Goal: Use online tool/utility: Utilize a website feature to perform a specific function

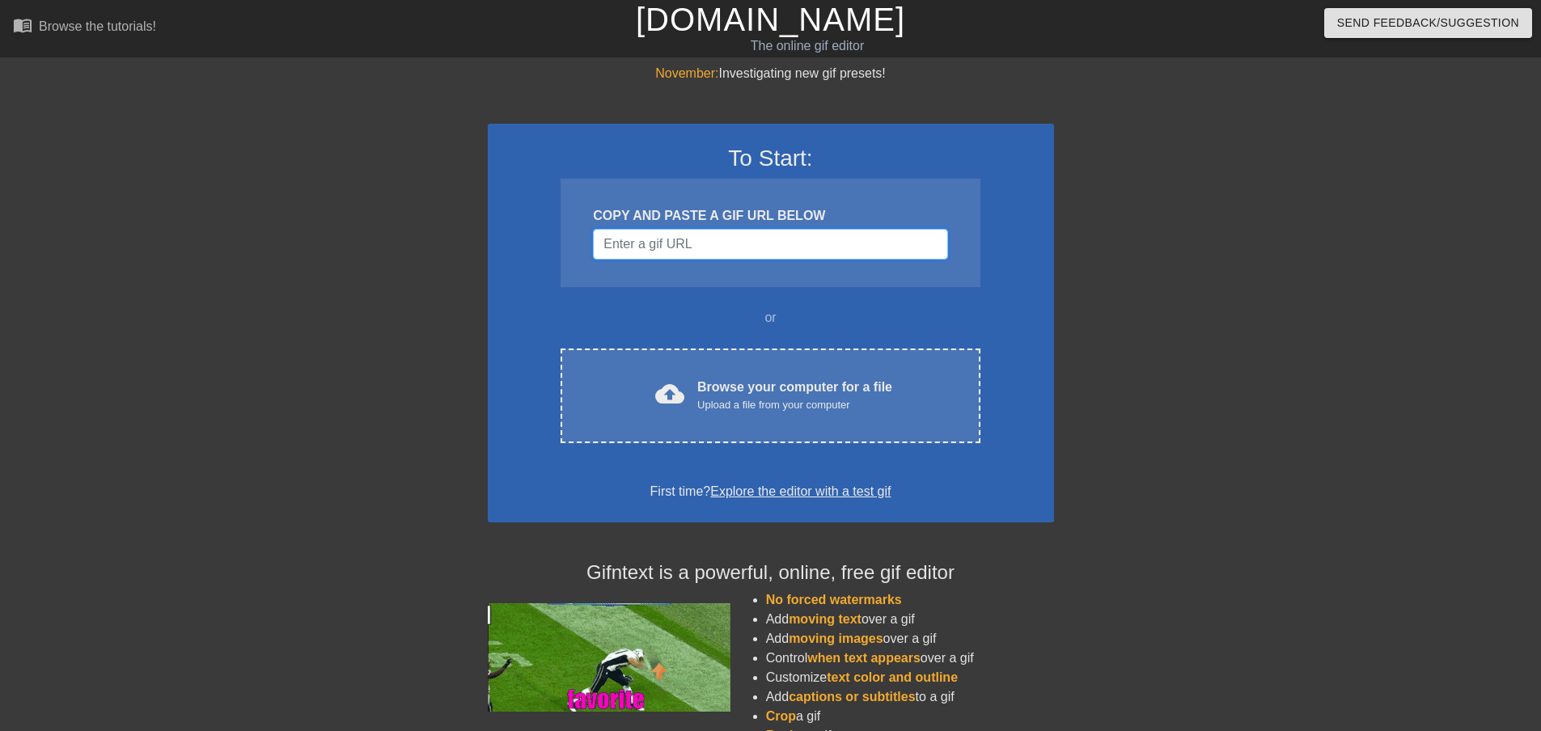
click at [751, 246] on input "Username" at bounding box center [770, 244] width 354 height 31
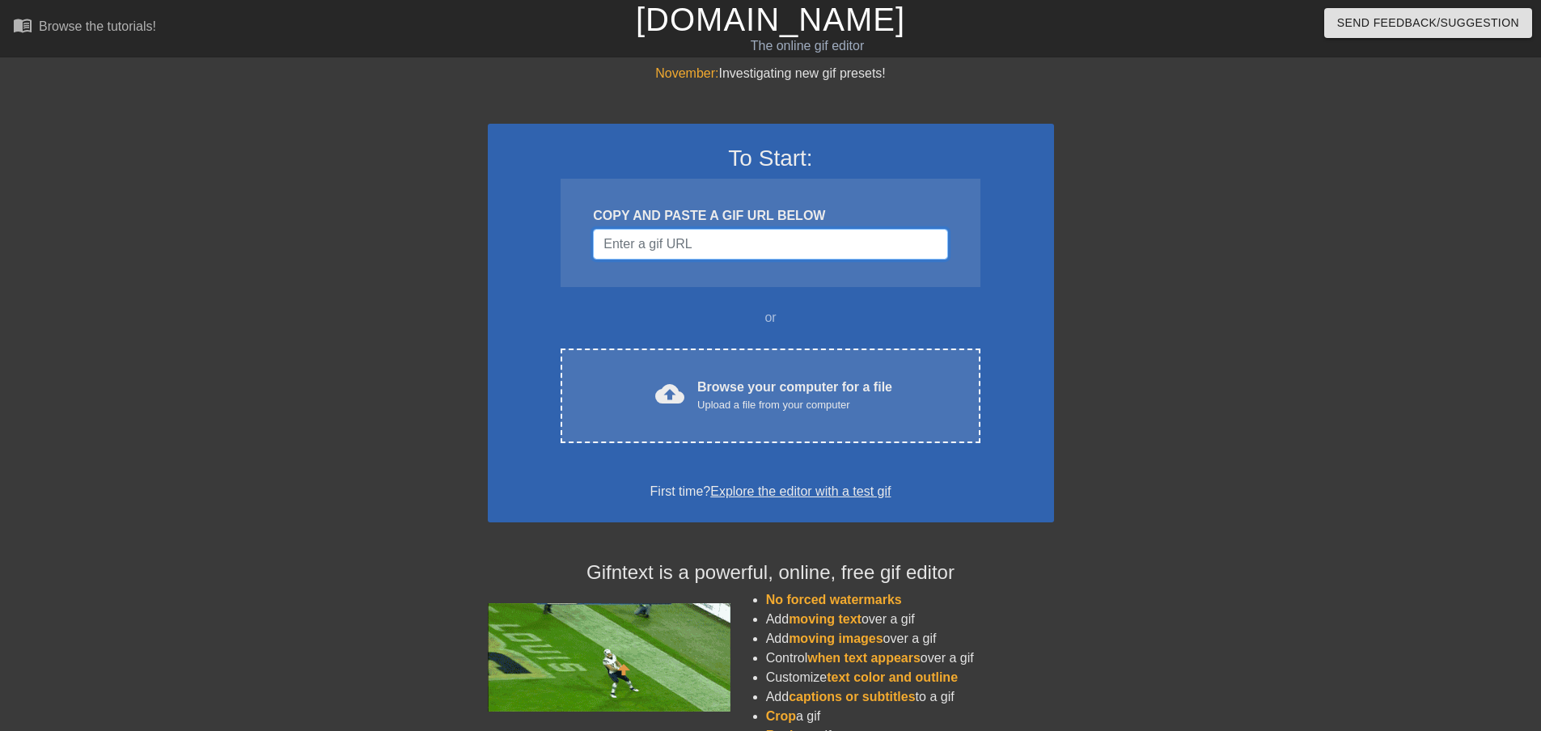
paste input "[URL][DOMAIN_NAME][PERSON_NAME]"
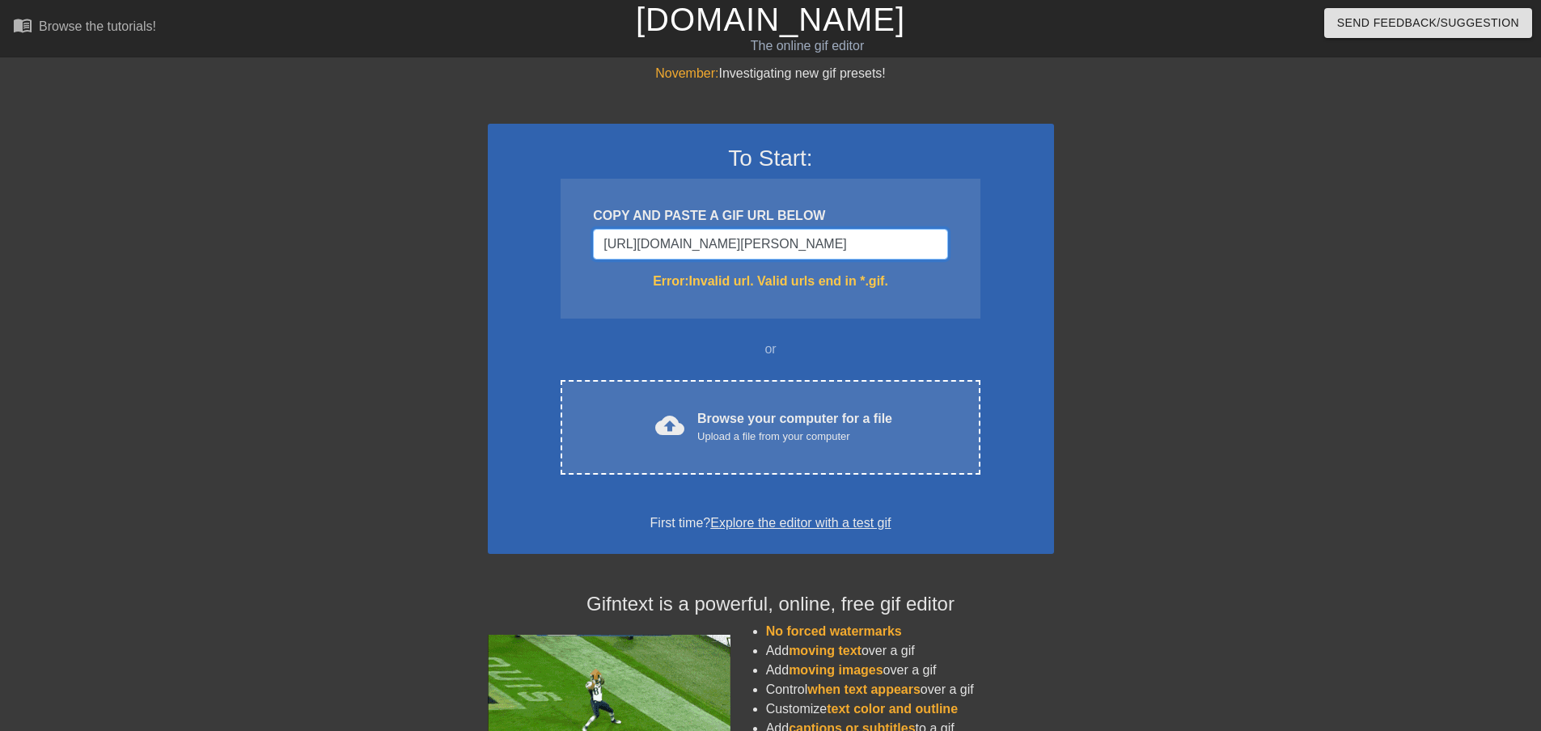
scroll to position [0, 192]
type input "[URL][DOMAIN_NAME][PERSON_NAME]"
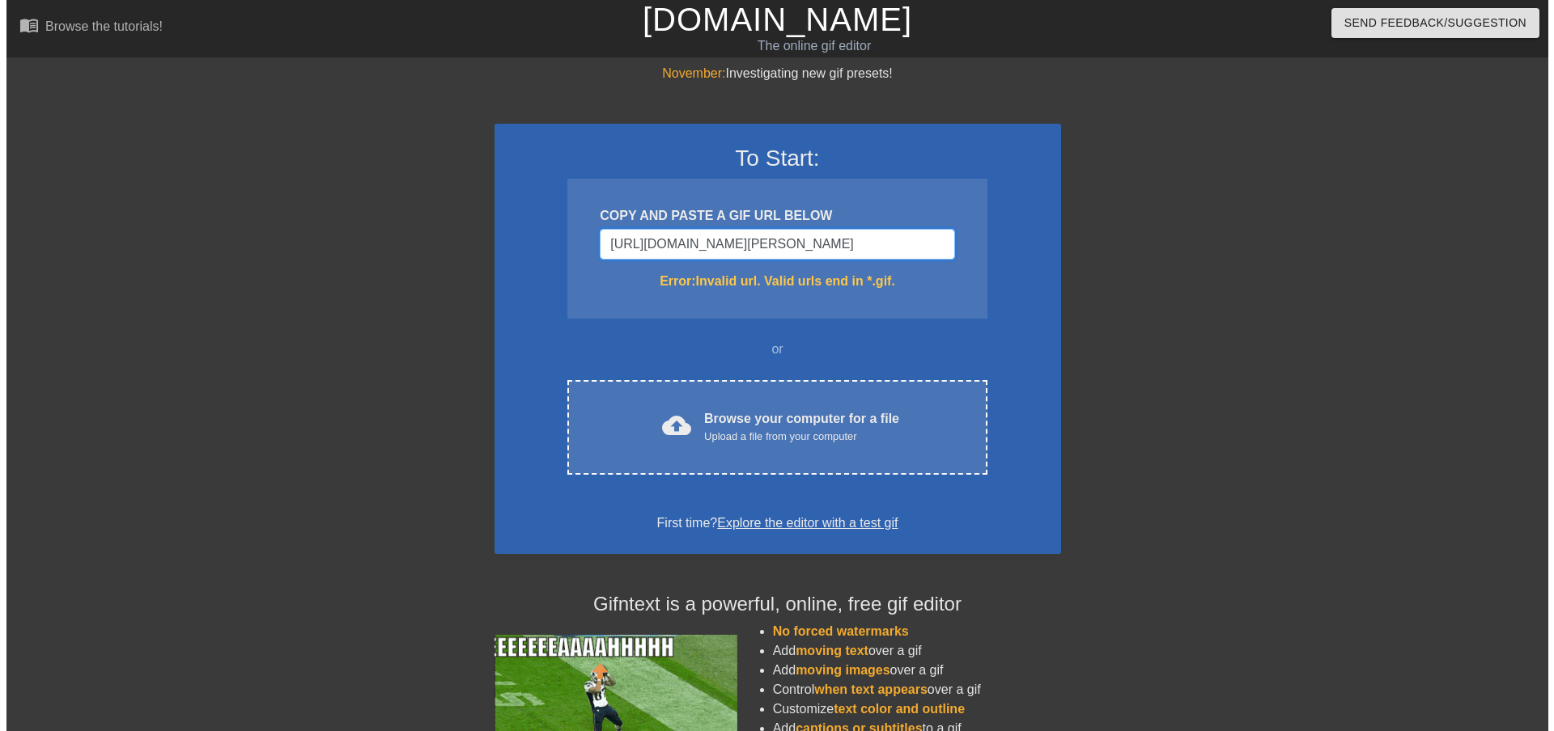
scroll to position [0, 0]
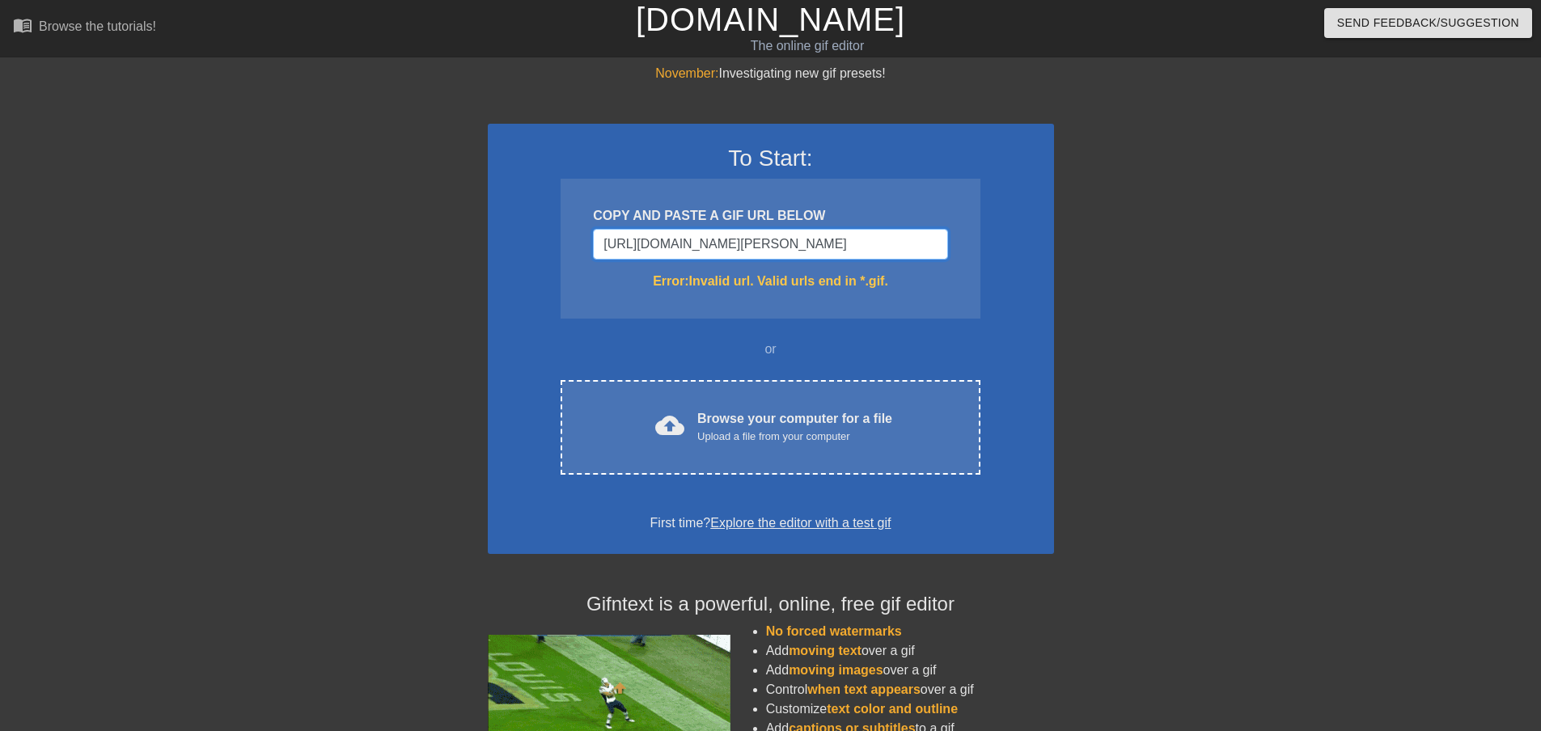
click at [866, 254] on input "[URL][DOMAIN_NAME][PERSON_NAME]" at bounding box center [770, 244] width 354 height 31
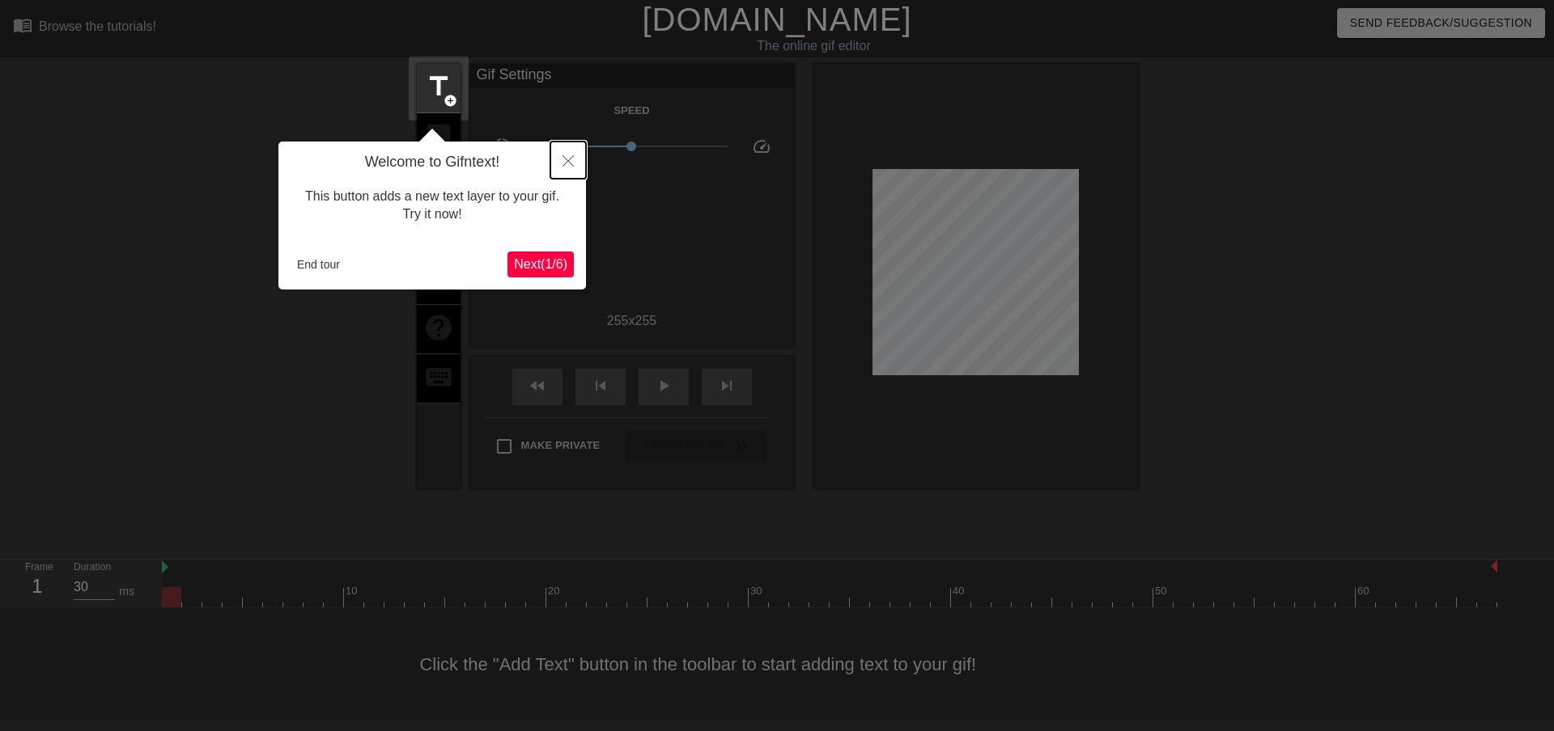
click at [567, 160] on icon "Close" at bounding box center [567, 160] width 11 height 11
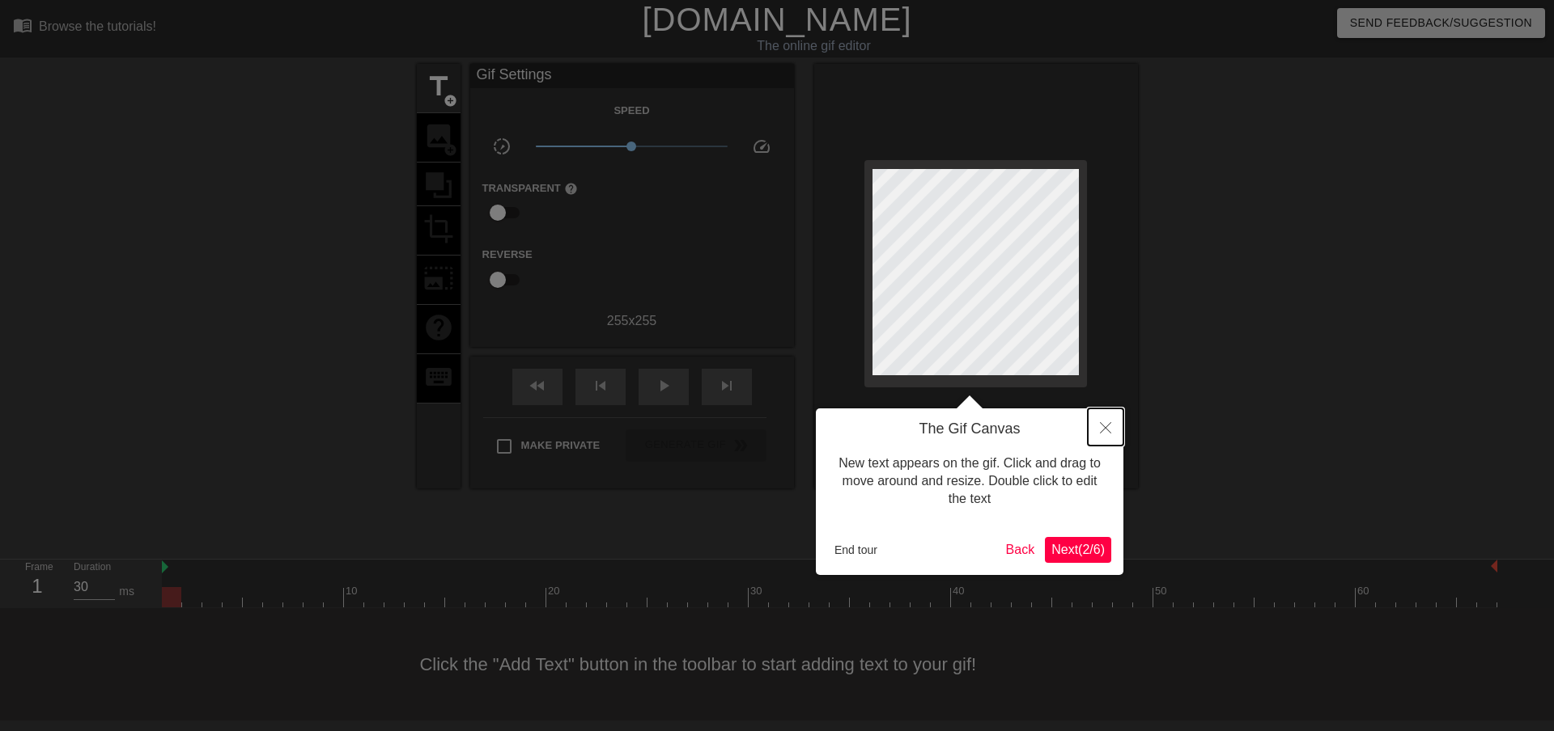
click at [1106, 429] on icon "Close" at bounding box center [1105, 427] width 11 height 11
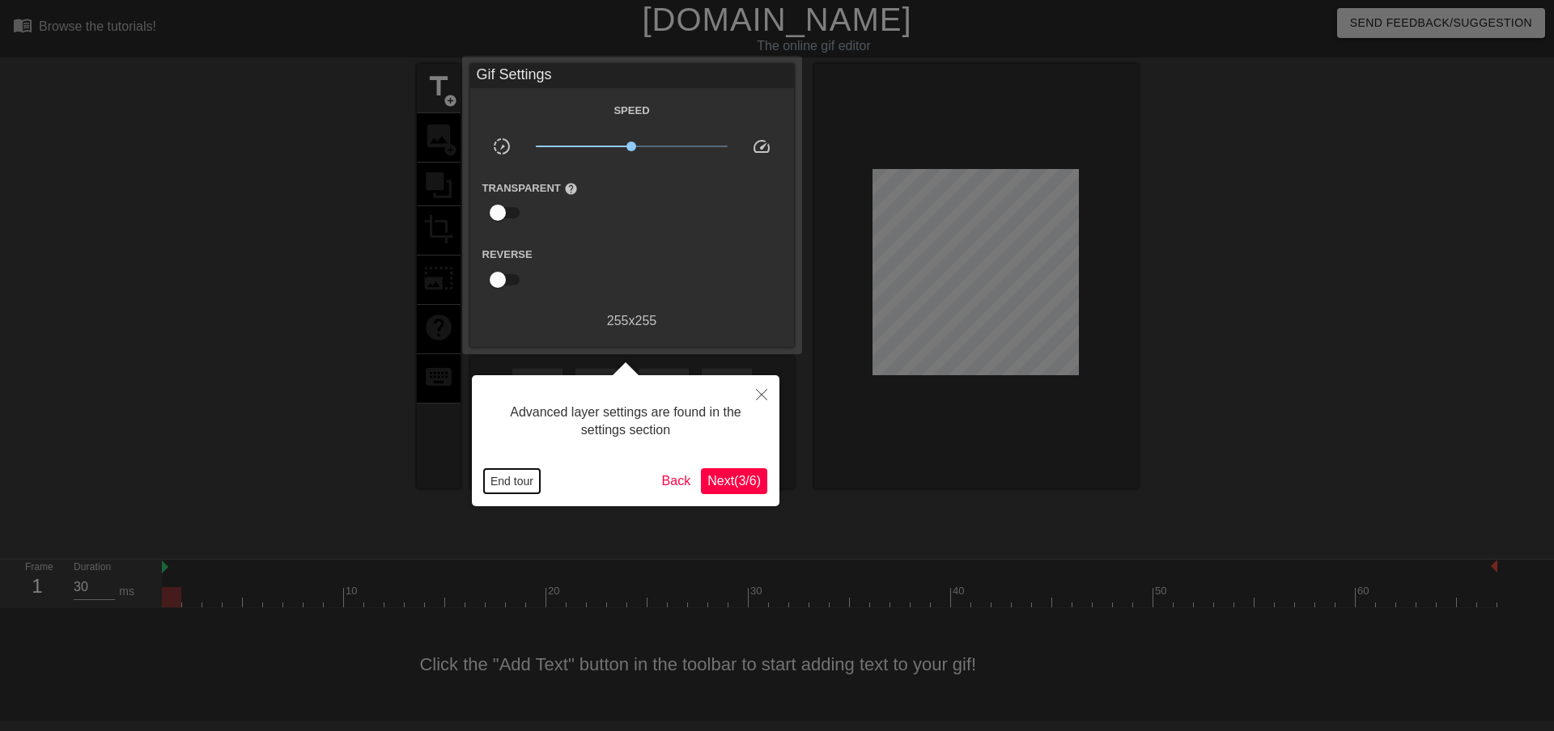
click at [493, 470] on button "End tour" at bounding box center [512, 481] width 56 height 24
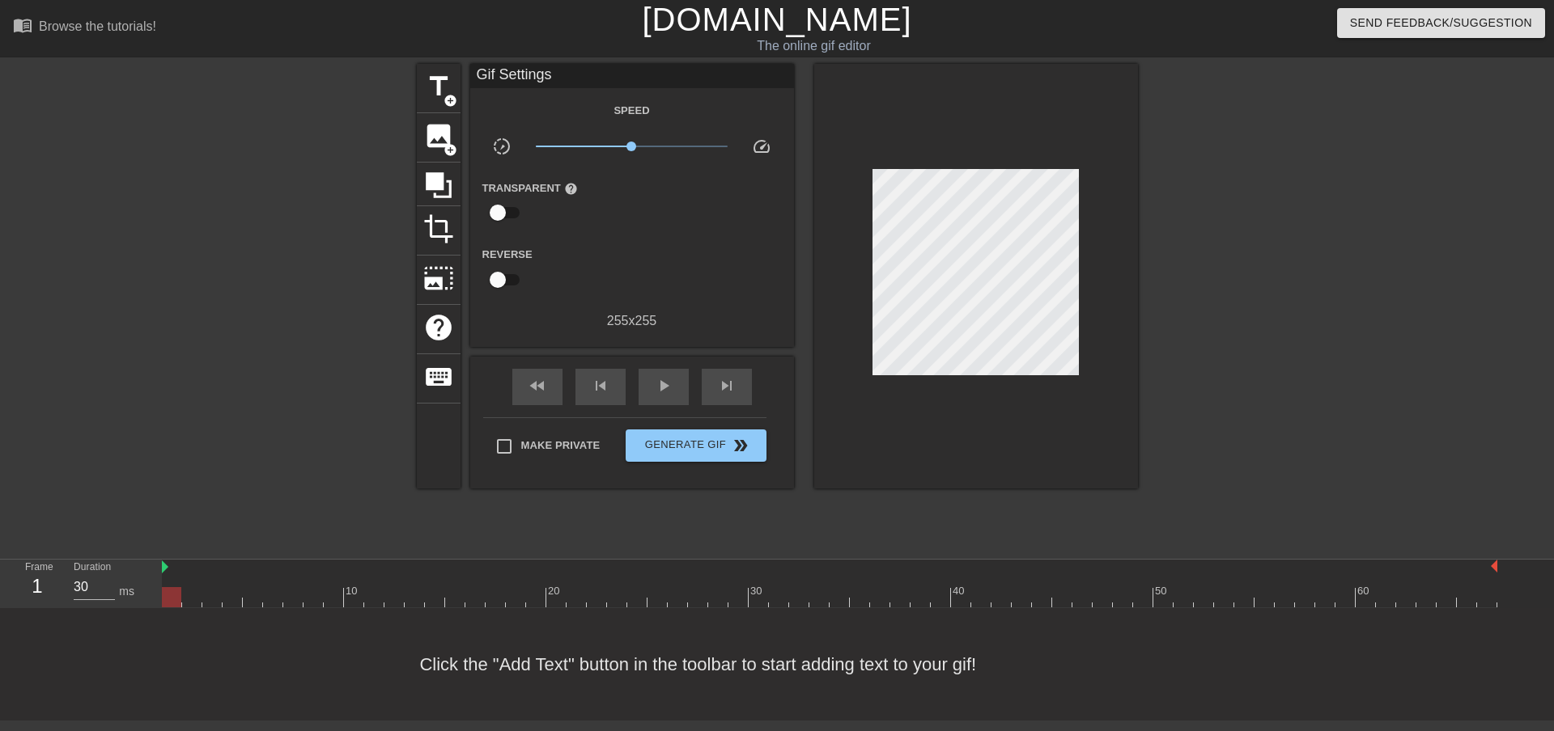
click at [714, 30] on link "[DOMAIN_NAME]" at bounding box center [776, 20] width 269 height 36
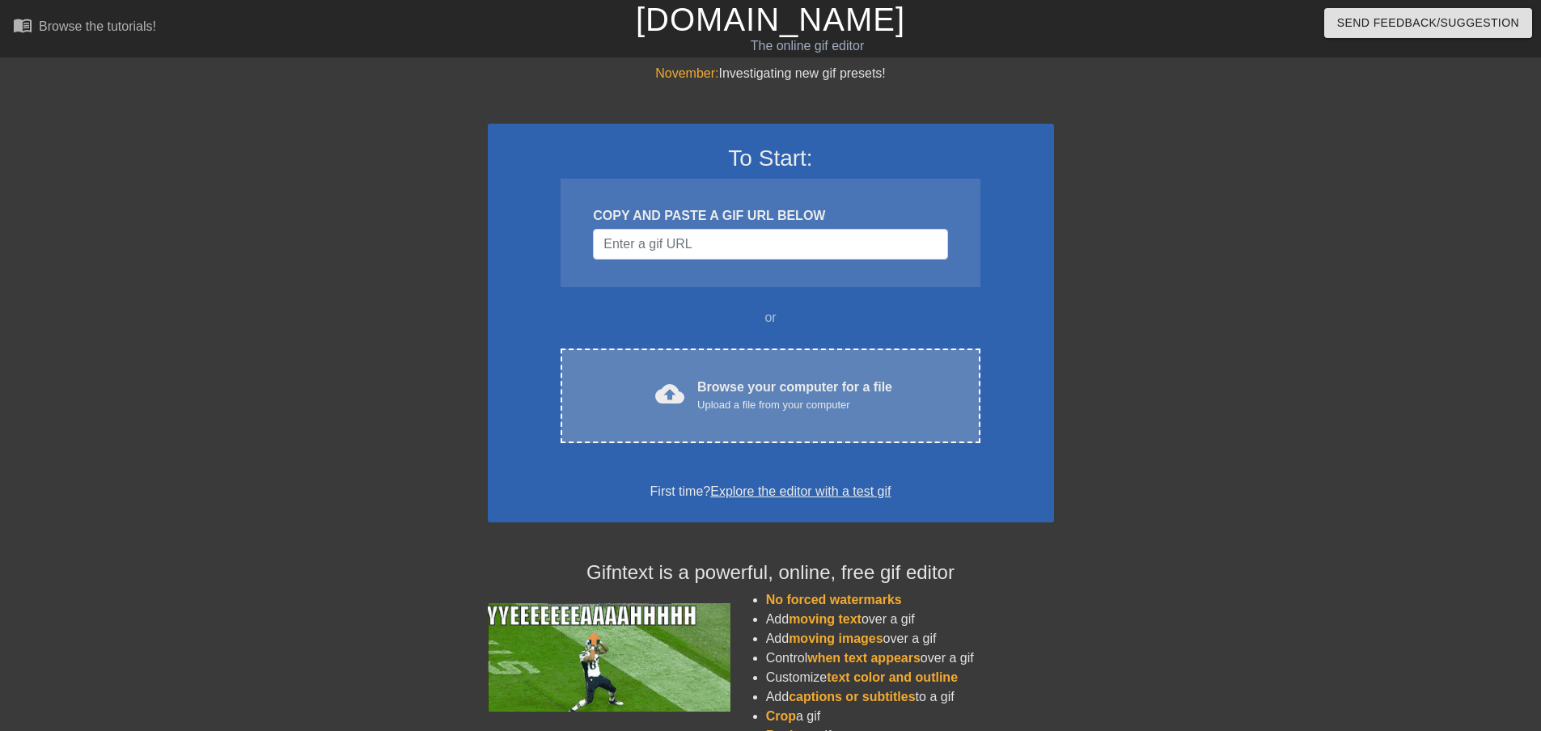
click at [835, 384] on div "Browse your computer for a file Upload a file from your computer" at bounding box center [794, 396] width 195 height 36
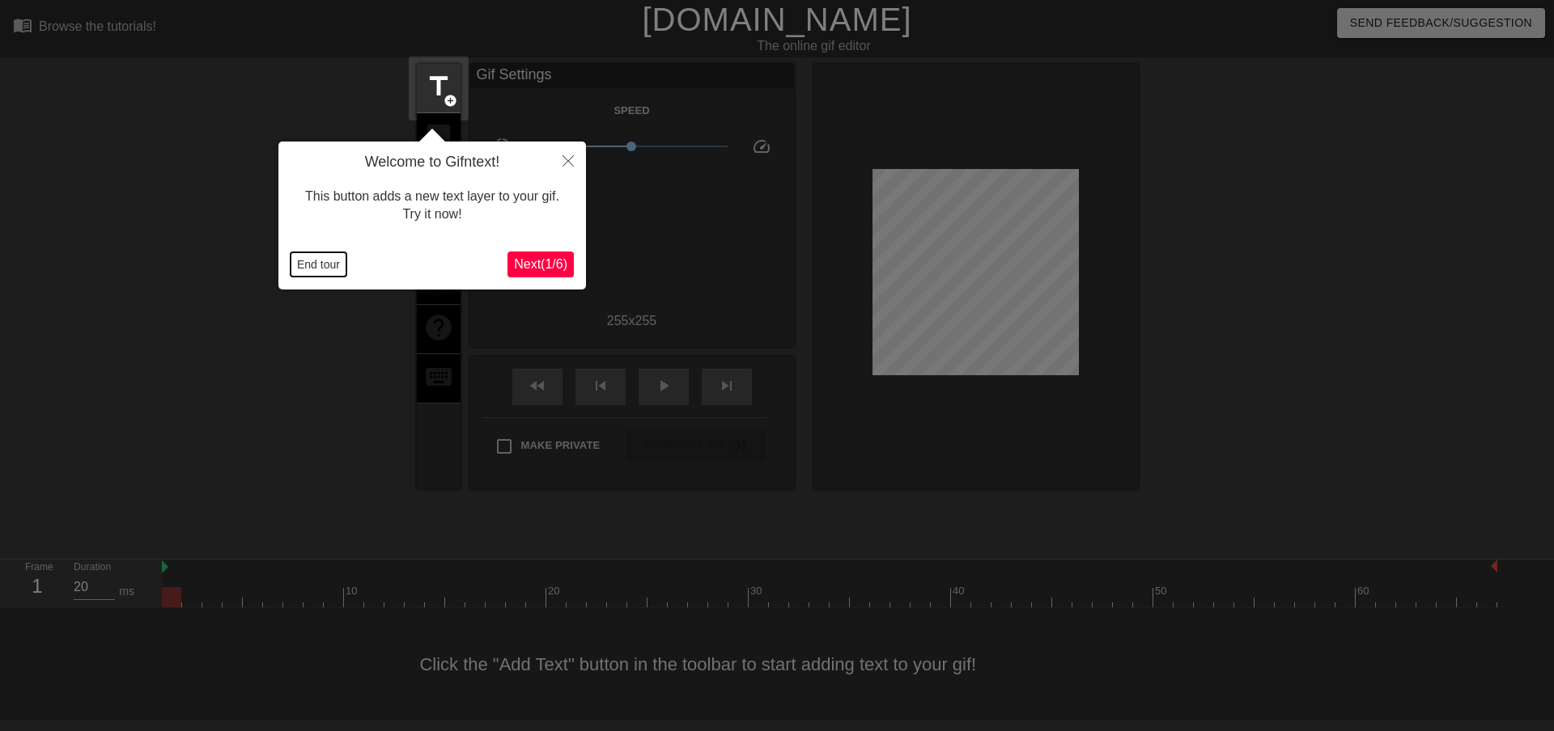
click at [305, 262] on button "End tour" at bounding box center [318, 264] width 56 height 24
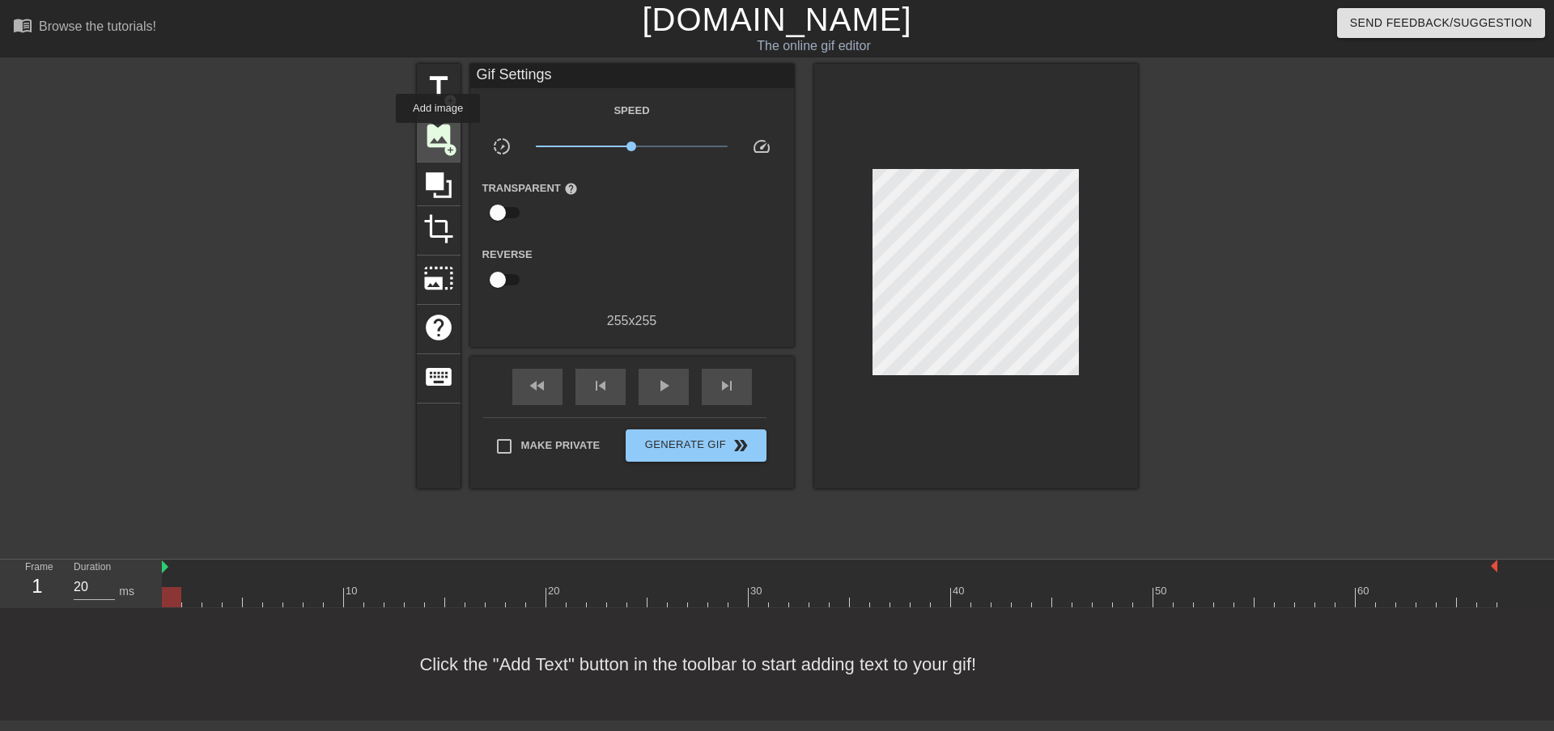
click at [438, 134] on span "image" at bounding box center [438, 136] width 31 height 31
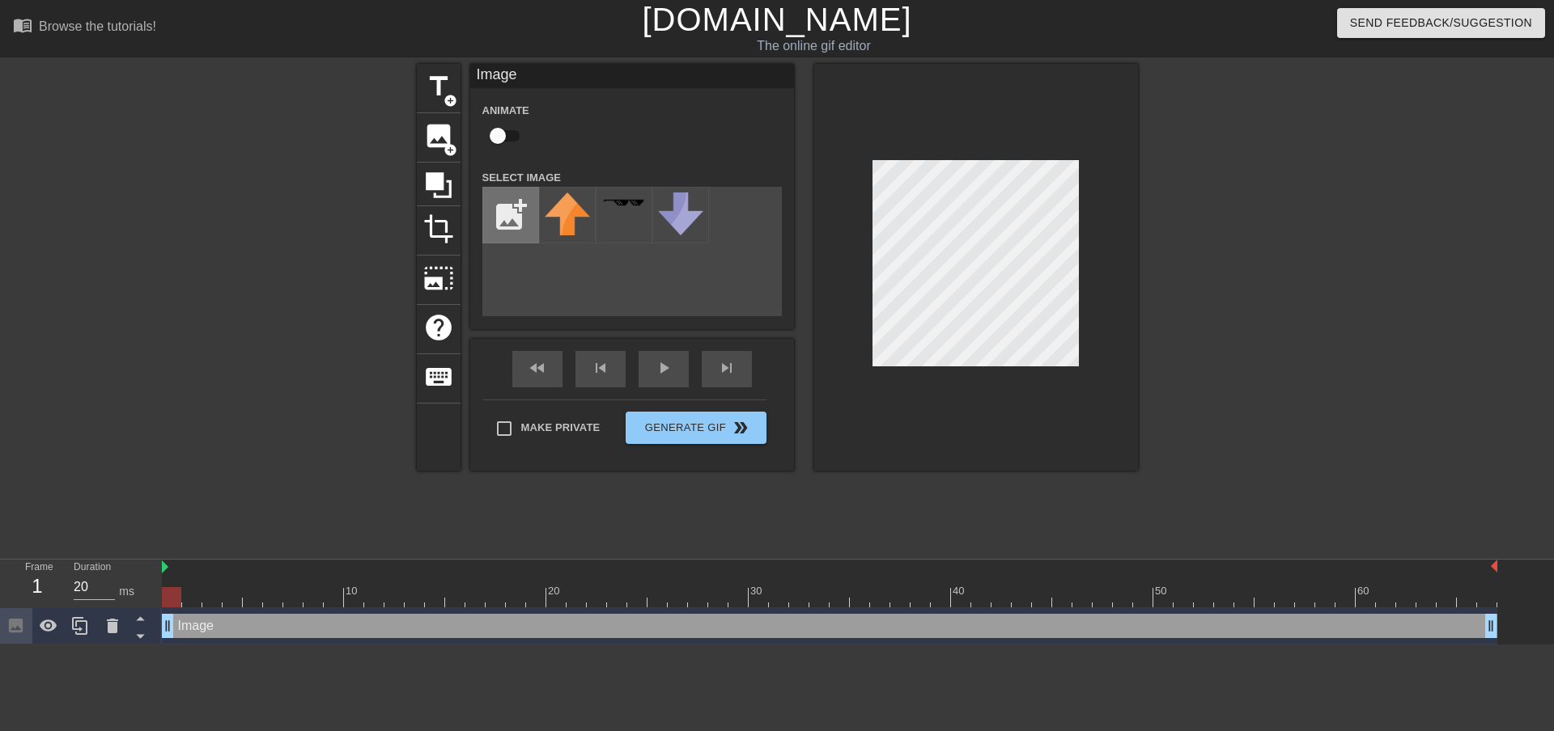
click at [498, 220] on input "file" at bounding box center [510, 215] width 55 height 55
type input "C:\fakepath\1.png"
click at [568, 223] on div at bounding box center [567, 215] width 57 height 57
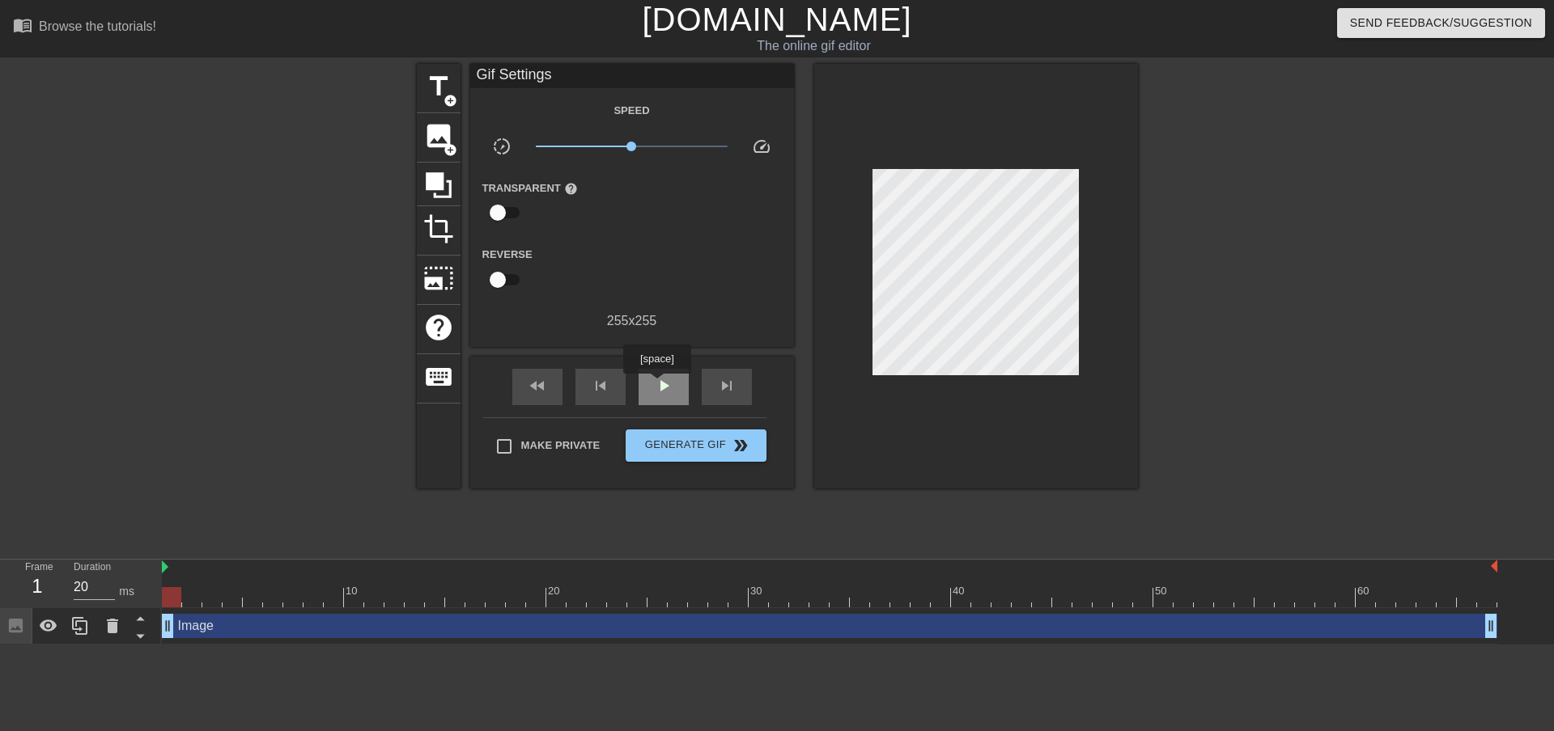
click at [657, 385] on span "play_arrow" at bounding box center [663, 385] width 19 height 19
click at [1131, 290] on div at bounding box center [976, 276] width 324 height 425
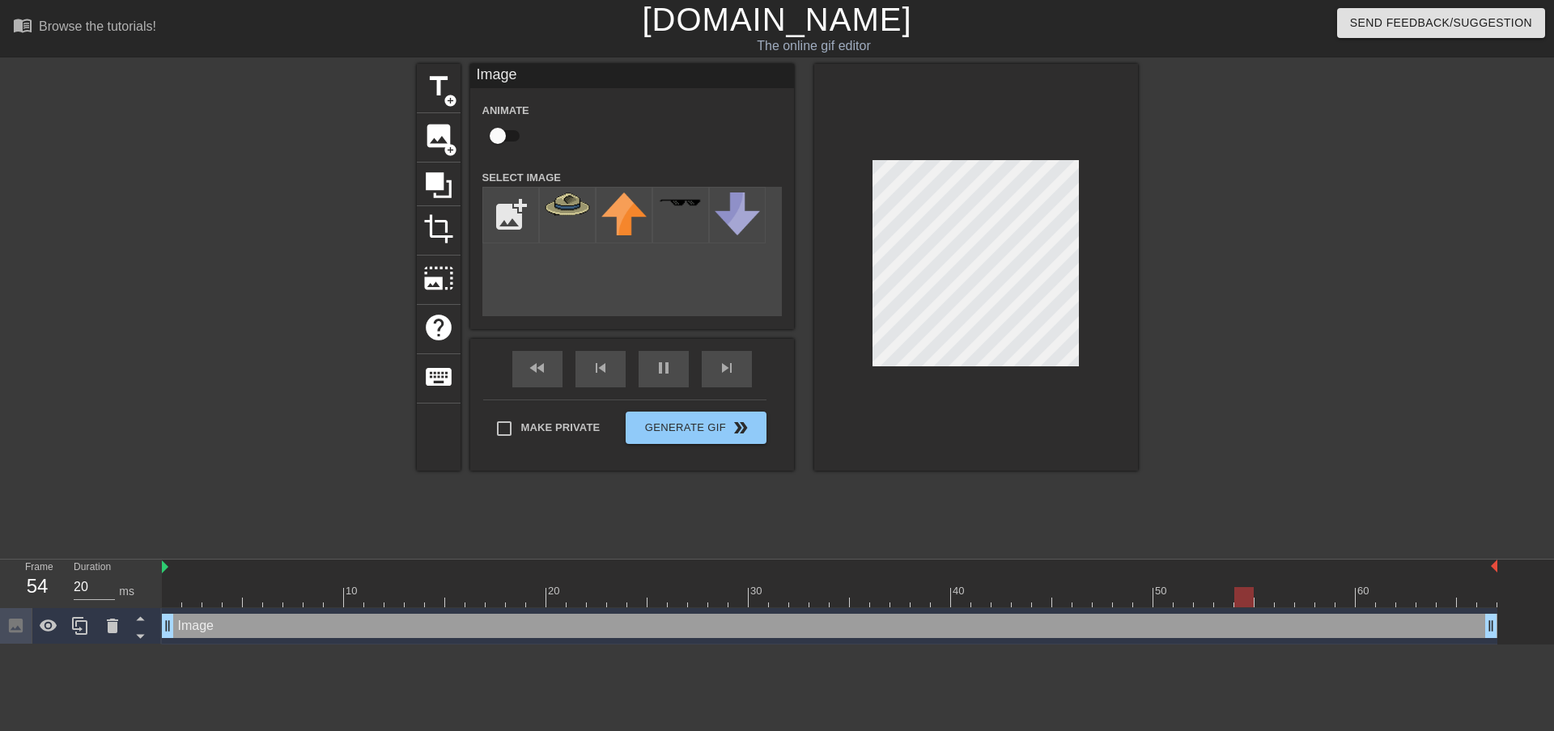
click at [1113, 252] on div at bounding box center [976, 267] width 324 height 407
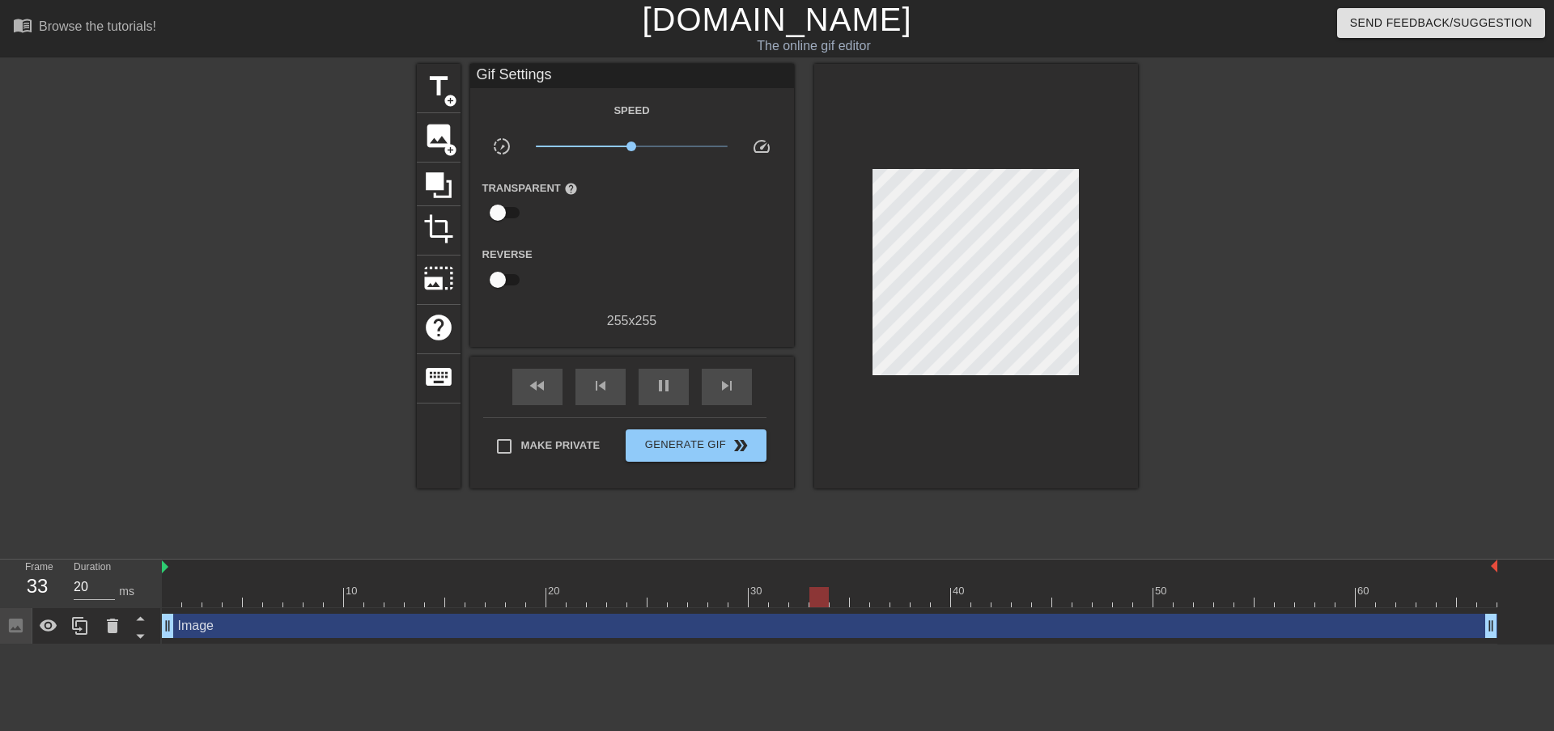
click at [1119, 280] on div at bounding box center [976, 276] width 324 height 425
drag, startPoint x: 631, startPoint y: 146, endPoint x: 799, endPoint y: 146, distance: 167.5
click at [799, 146] on div "title add_circle image add_circle crop photo_size_select_large help keyboard Gi…" at bounding box center [777, 276] width 721 height 425
click at [431, 86] on span "title" at bounding box center [438, 86] width 31 height 31
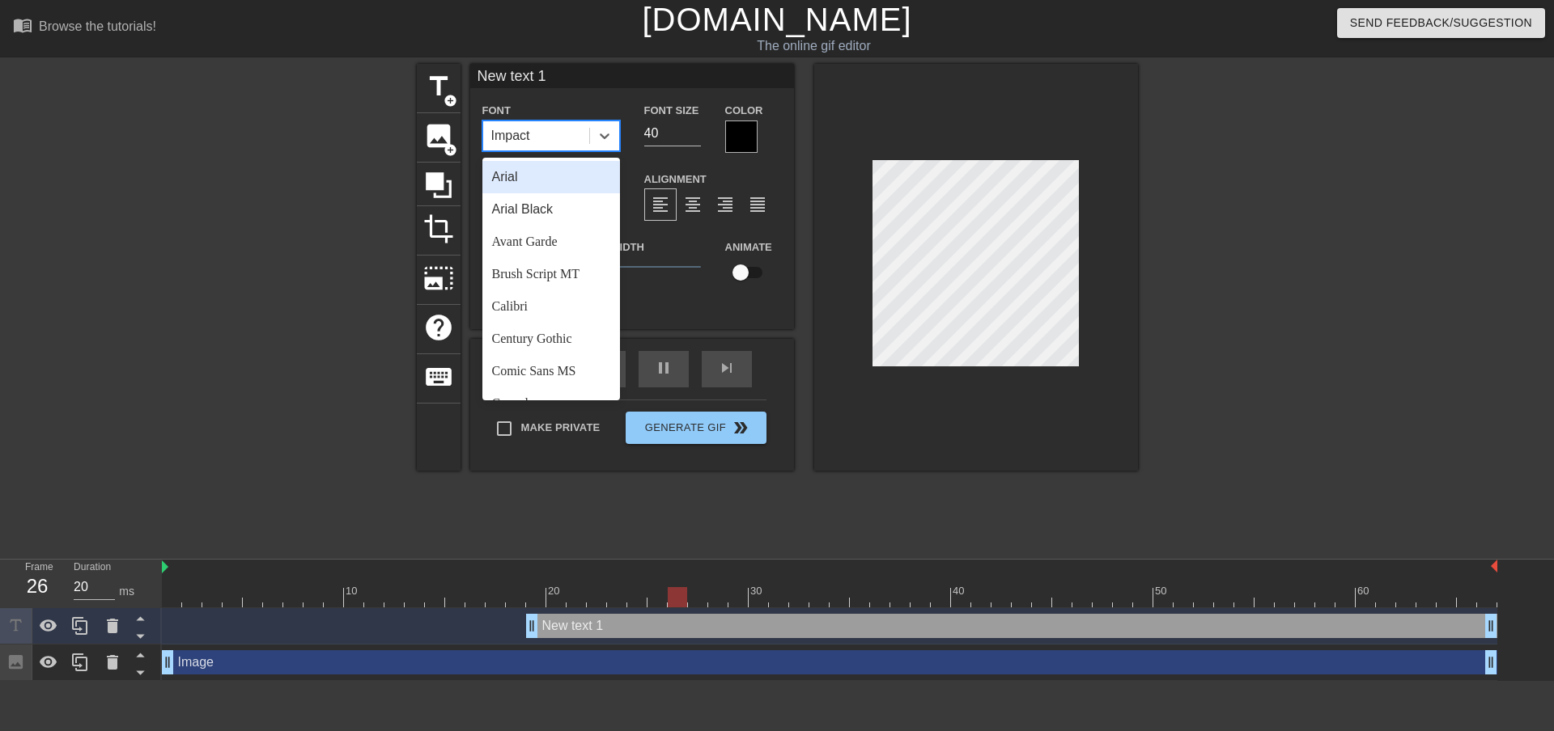
click at [551, 145] on div "Impact" at bounding box center [536, 135] width 106 height 29
click at [575, 367] on div "Comic Sans MS" at bounding box center [551, 371] width 138 height 32
click at [559, 141] on div "Comic Sans MS" at bounding box center [533, 135] width 84 height 19
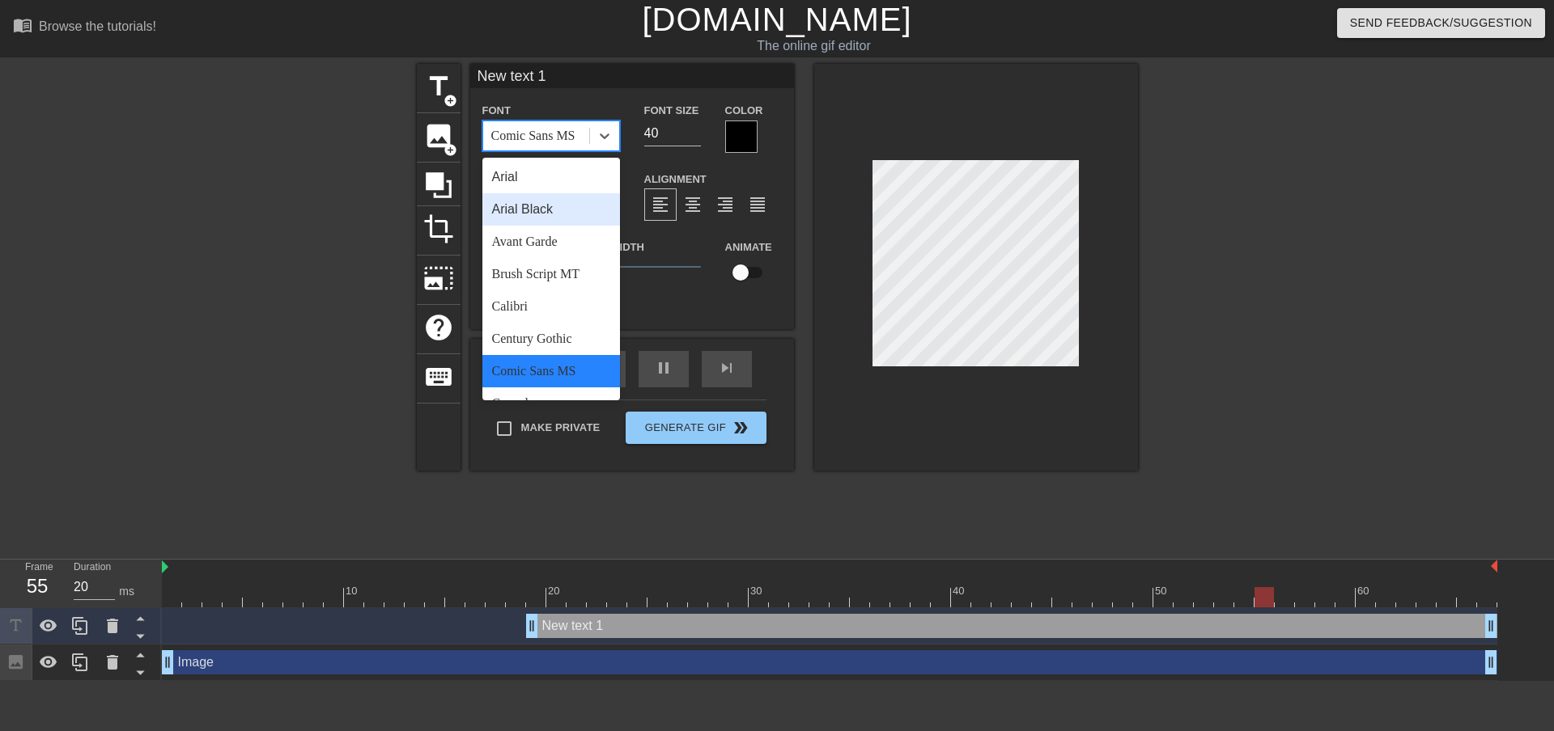
click at [569, 213] on div "Arial Black" at bounding box center [551, 209] width 138 height 32
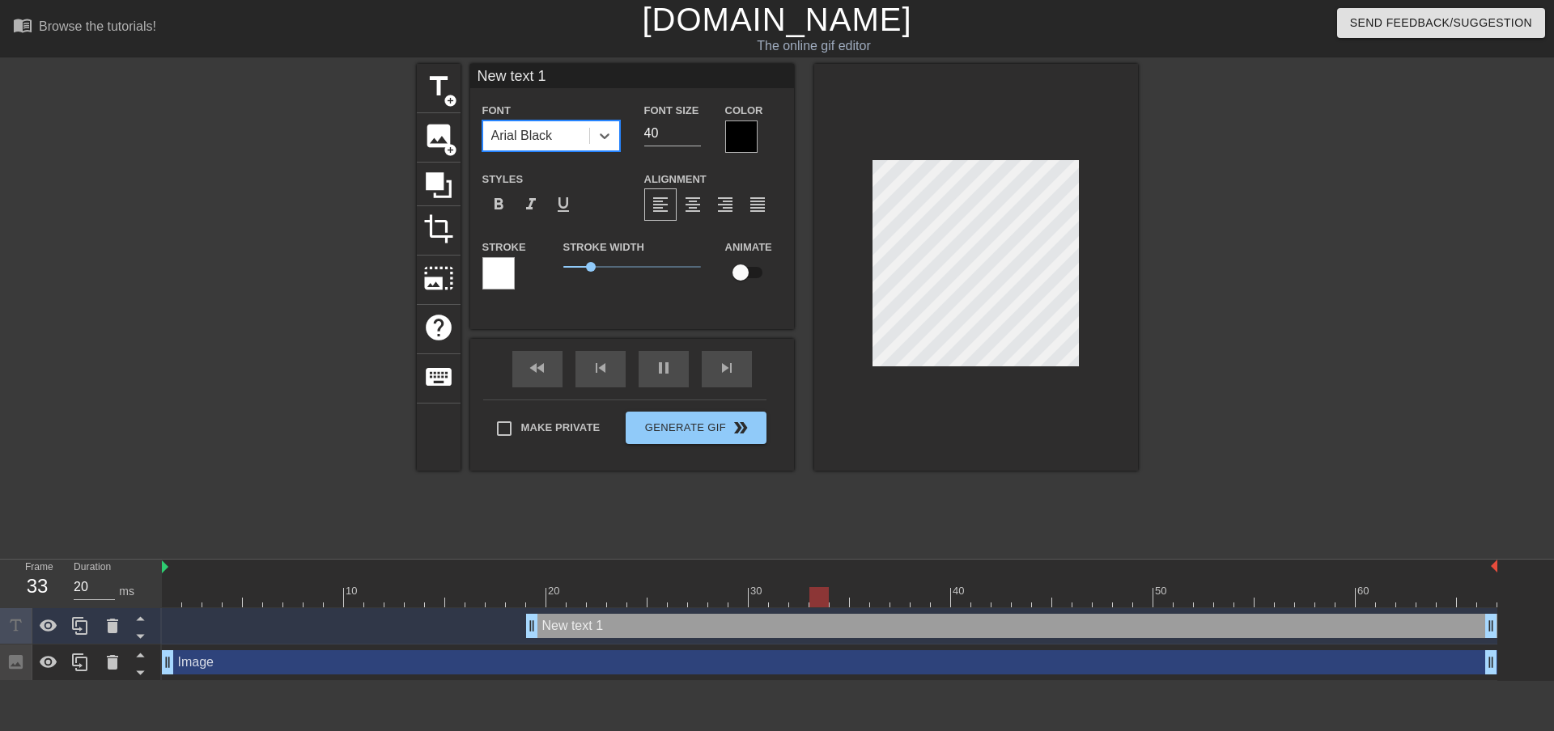
click at [582, 148] on div "Arial Black" at bounding box center [536, 135] width 106 height 29
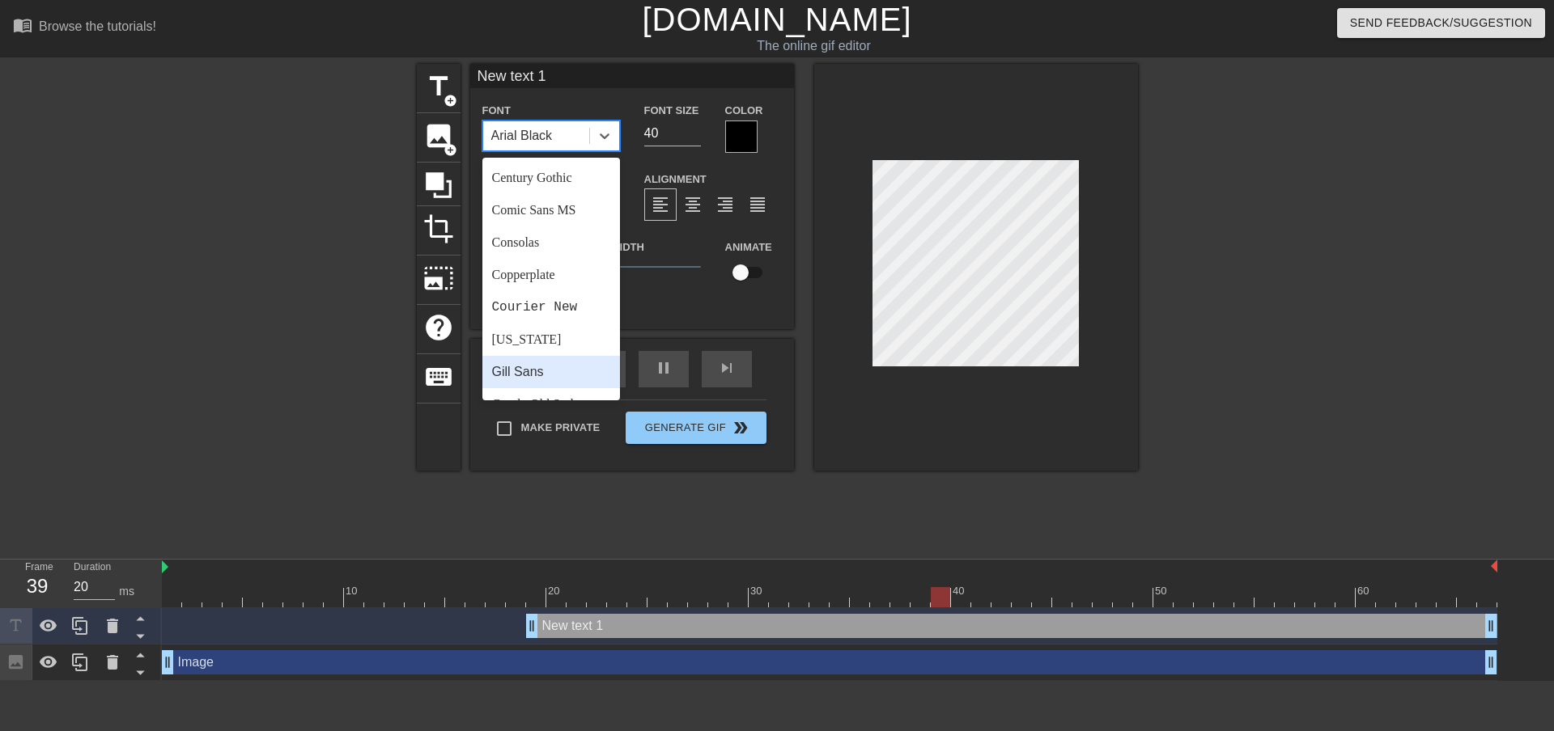
scroll to position [324, 0]
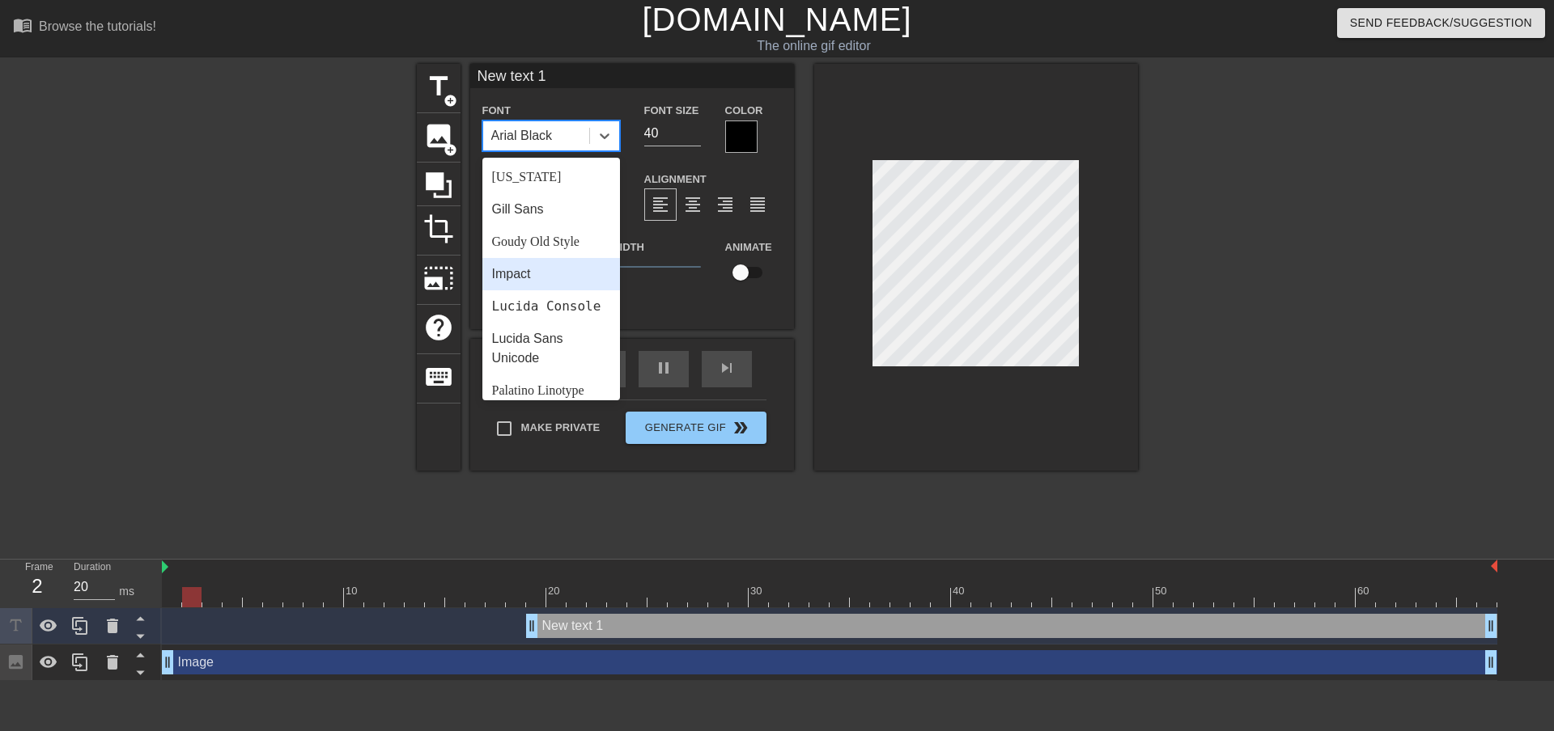
click at [574, 273] on div "Impact" at bounding box center [551, 274] width 138 height 32
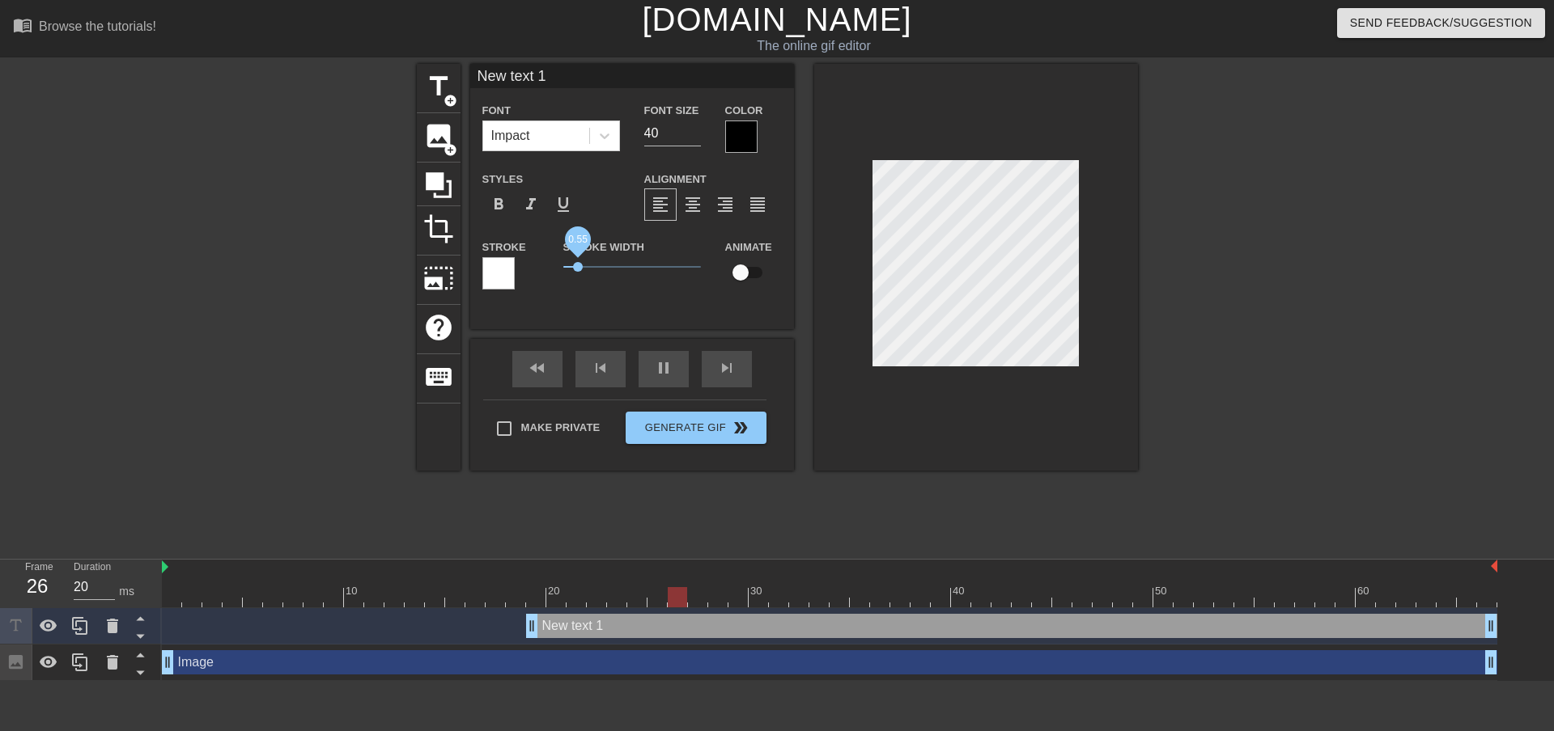
drag, startPoint x: 592, startPoint y: 270, endPoint x: 578, endPoint y: 270, distance: 14.6
click at [578, 270] on span "0.55" at bounding box center [578, 267] width 10 height 10
drag, startPoint x: 556, startPoint y: 78, endPoint x: 456, endPoint y: 78, distance: 99.5
click at [456, 78] on div "title add_circle image add_circle crop photo_size_select_large help keyboard Ne…" at bounding box center [777, 267] width 721 height 407
type input "h"
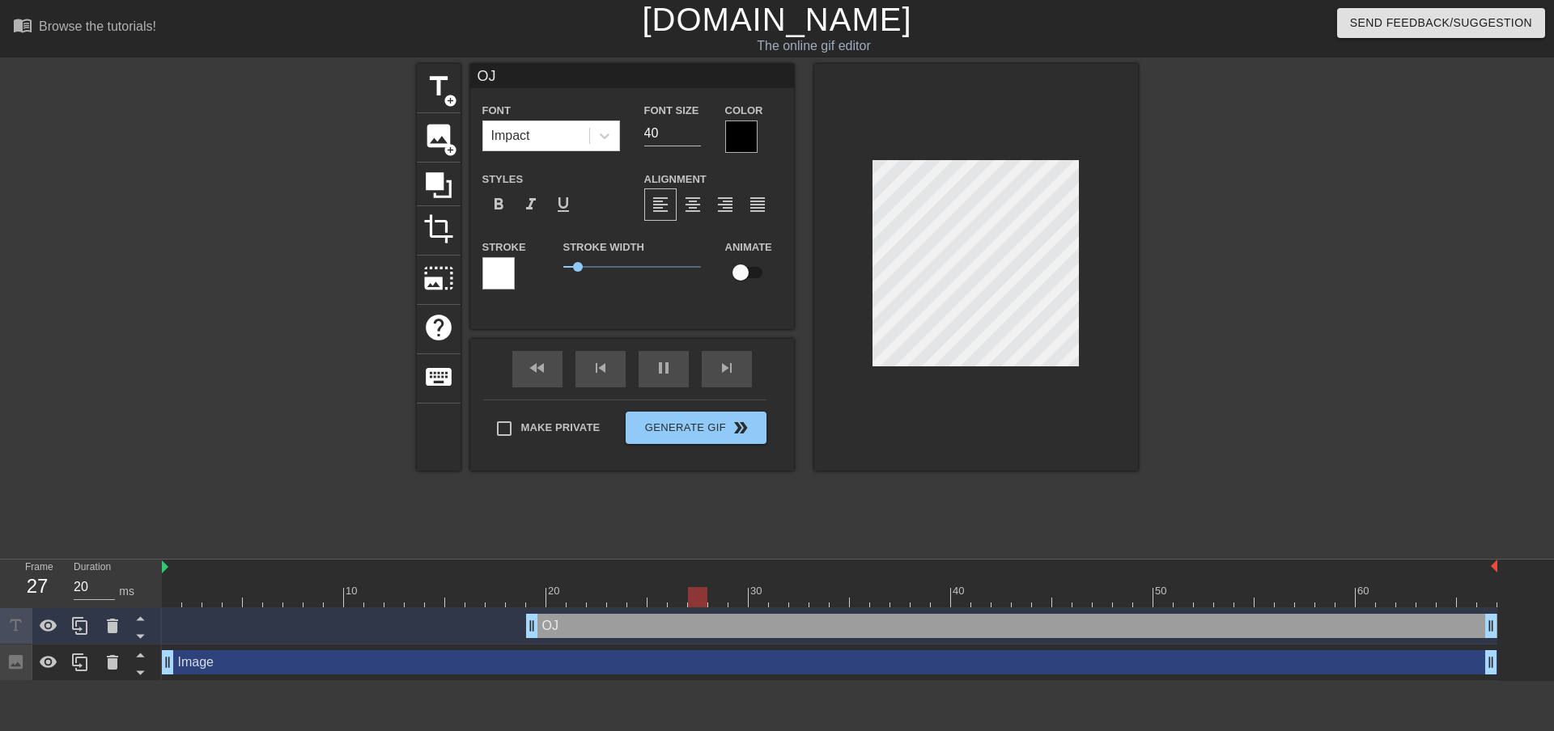
type input "O"
type input "hello"
click at [744, 138] on div at bounding box center [741, 137] width 32 height 32
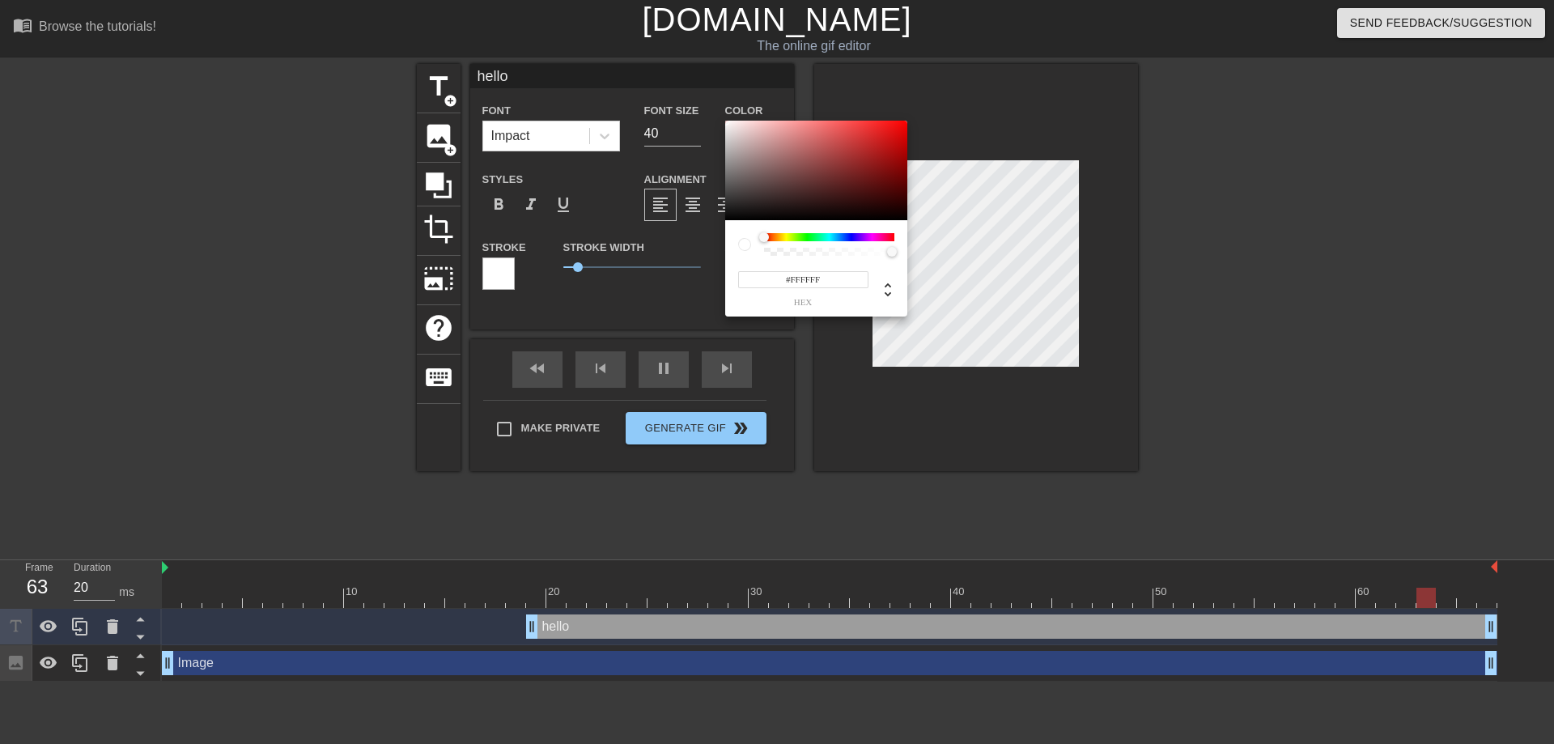
drag, startPoint x: 719, startPoint y: 120, endPoint x: 717, endPoint y: 94, distance: 25.9
click at [717, 94] on div "#FFFFFF hex" at bounding box center [777, 372] width 1554 height 744
type input "#000000"
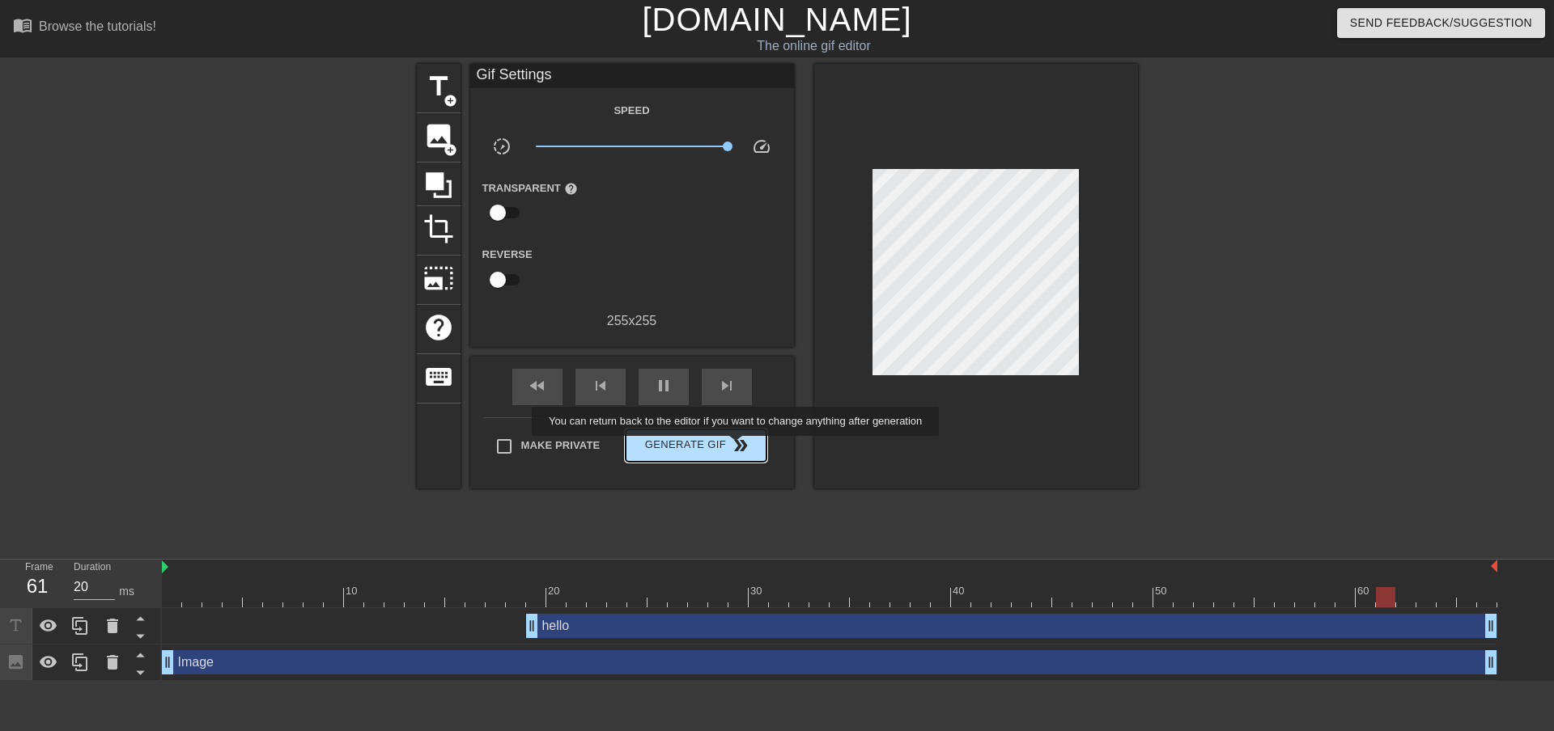
click at [736, 447] on span "double_arrow" at bounding box center [740, 445] width 19 height 19
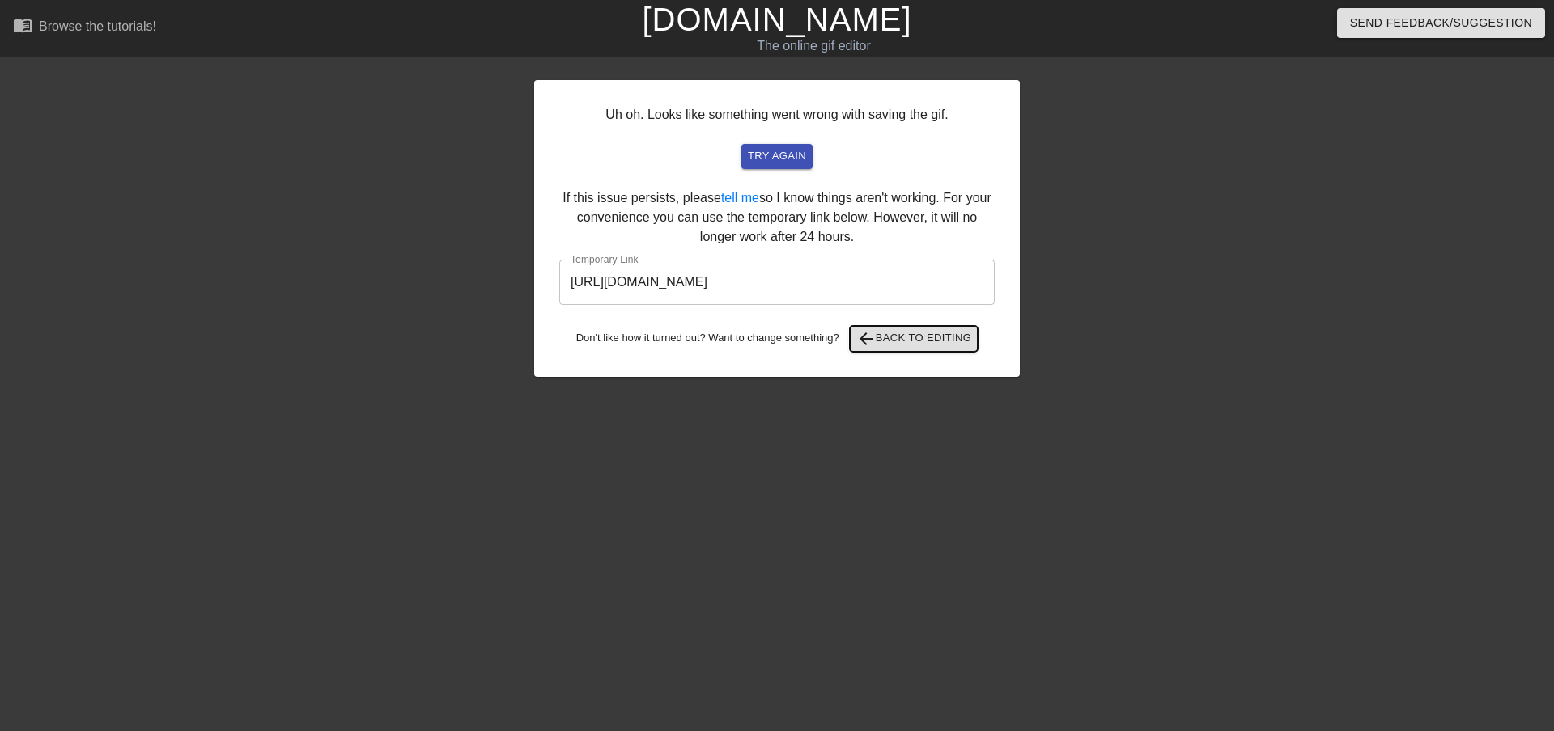
click at [925, 333] on span "arrow_back Back to Editing" at bounding box center [914, 338] width 116 height 19
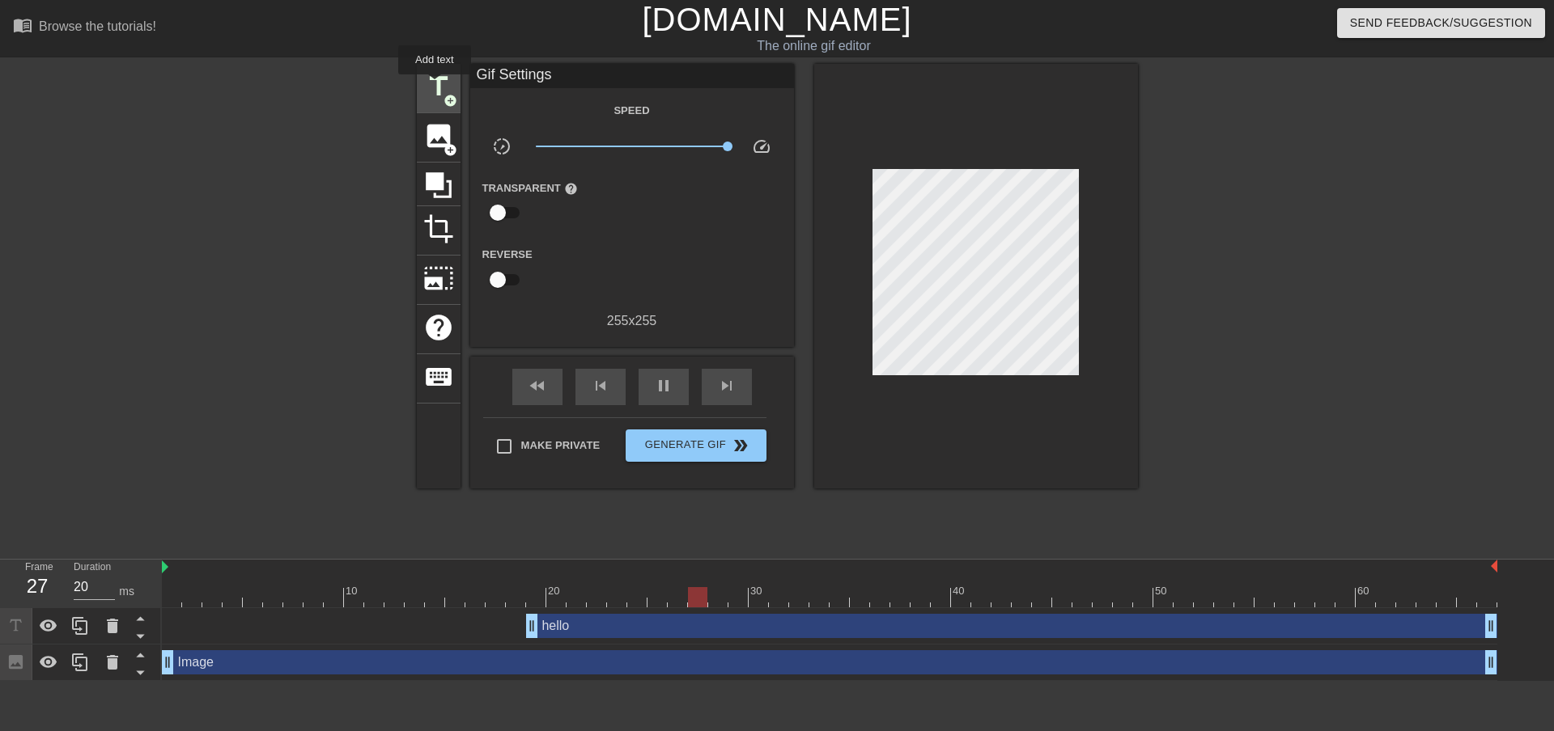
click at [435, 86] on span "title" at bounding box center [438, 86] width 31 height 31
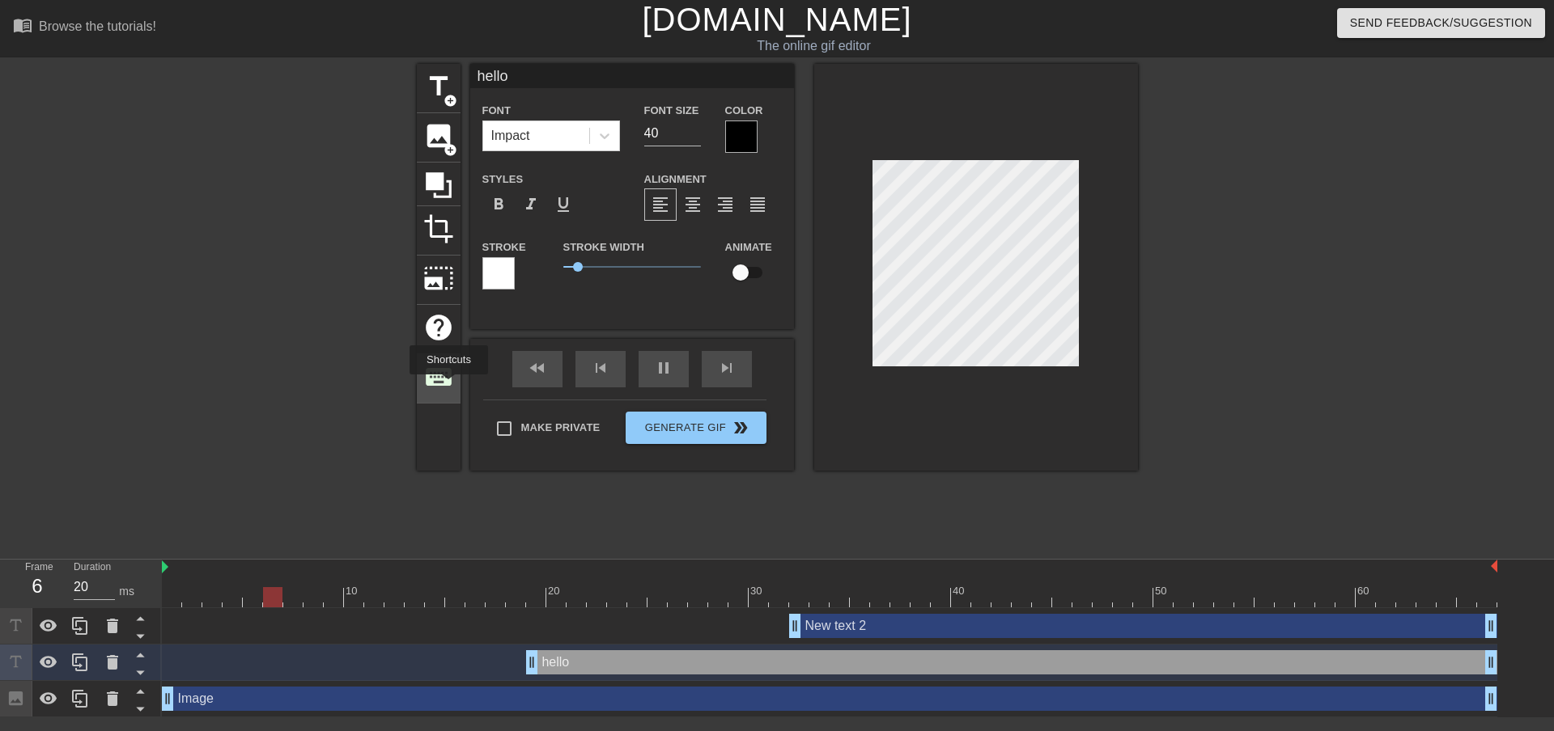
click at [448, 386] on span "keyboard" at bounding box center [438, 377] width 31 height 31
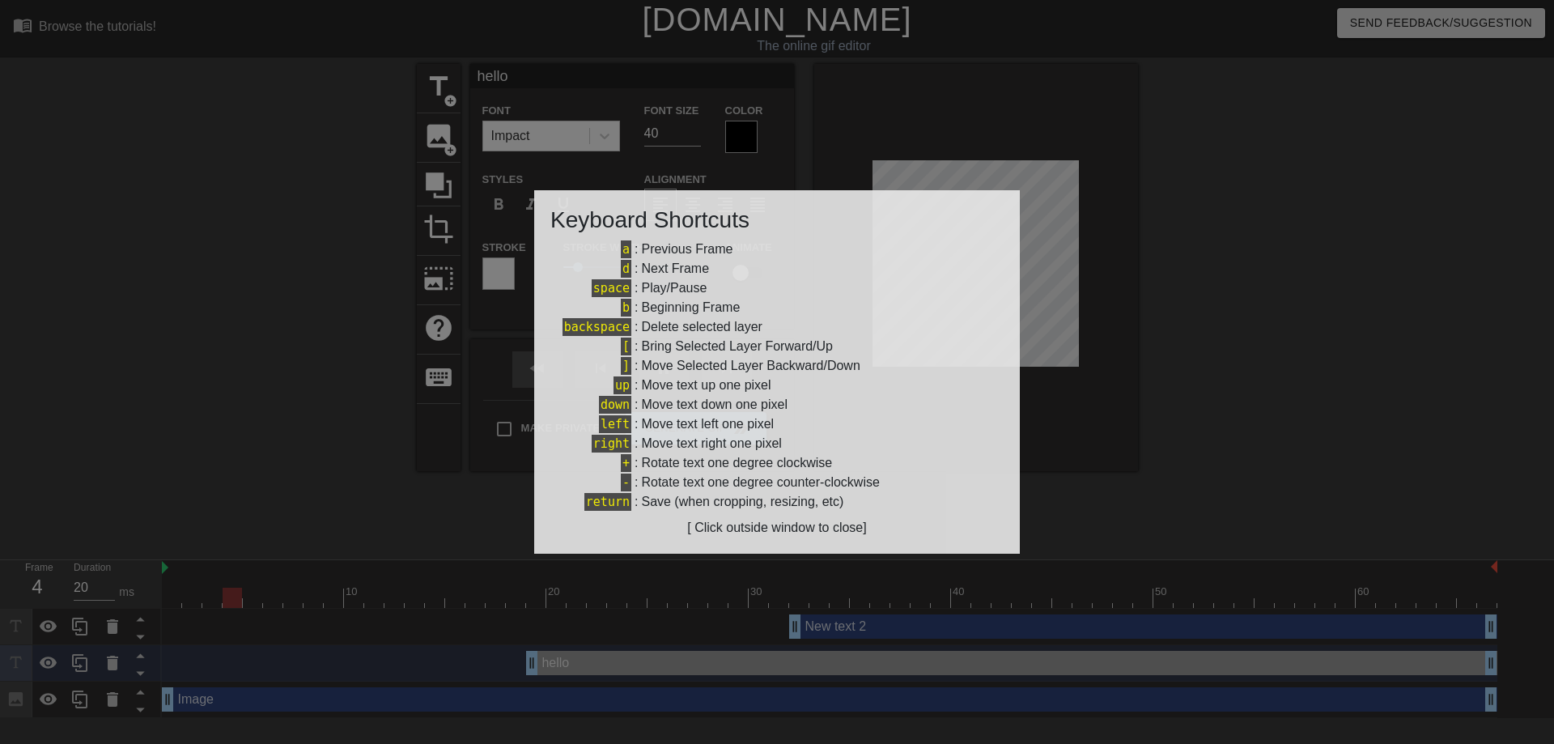
click at [997, 211] on h3 "Keyboard Shortcuts" at bounding box center [776, 220] width 453 height 28
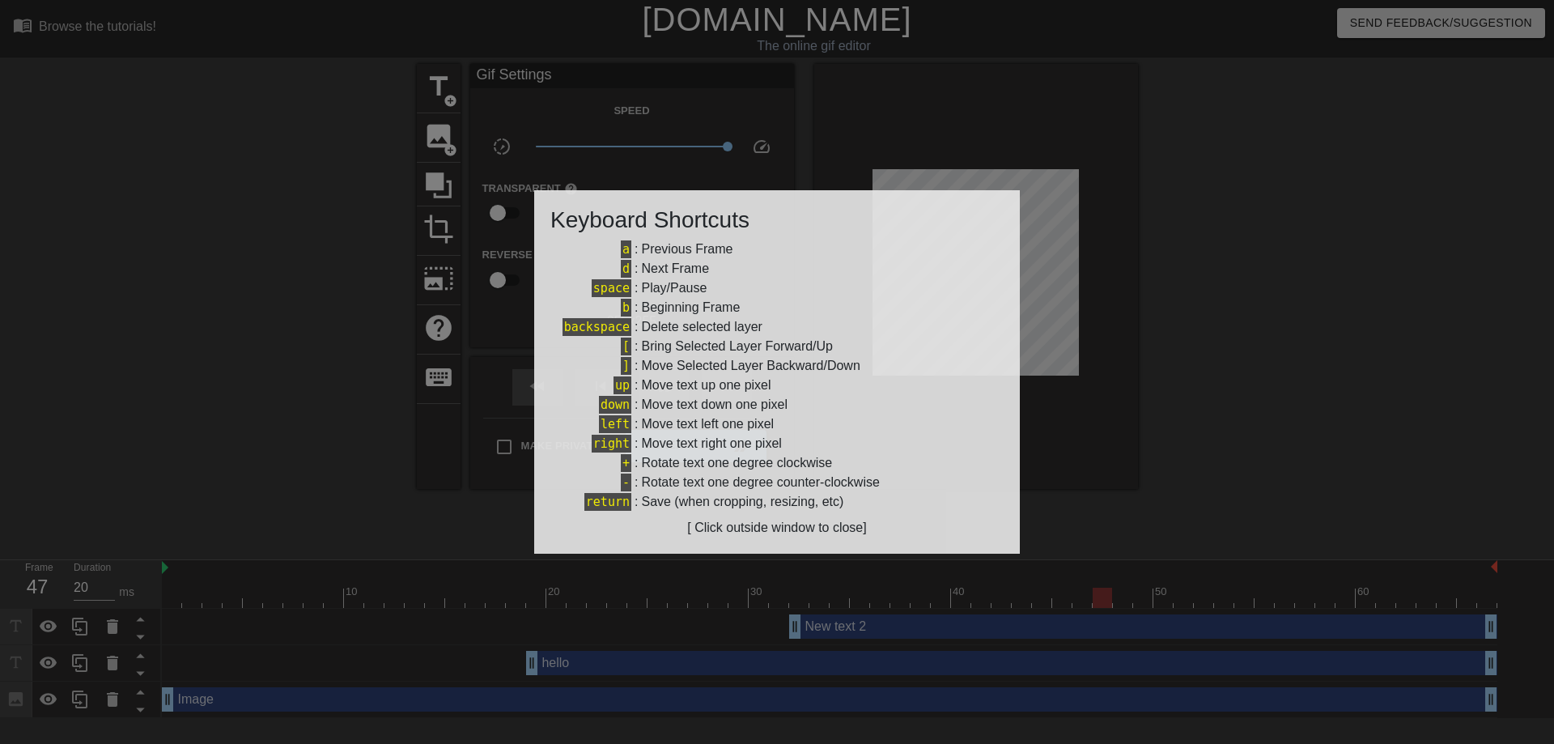
click at [1179, 202] on div at bounding box center [777, 372] width 1554 height 744
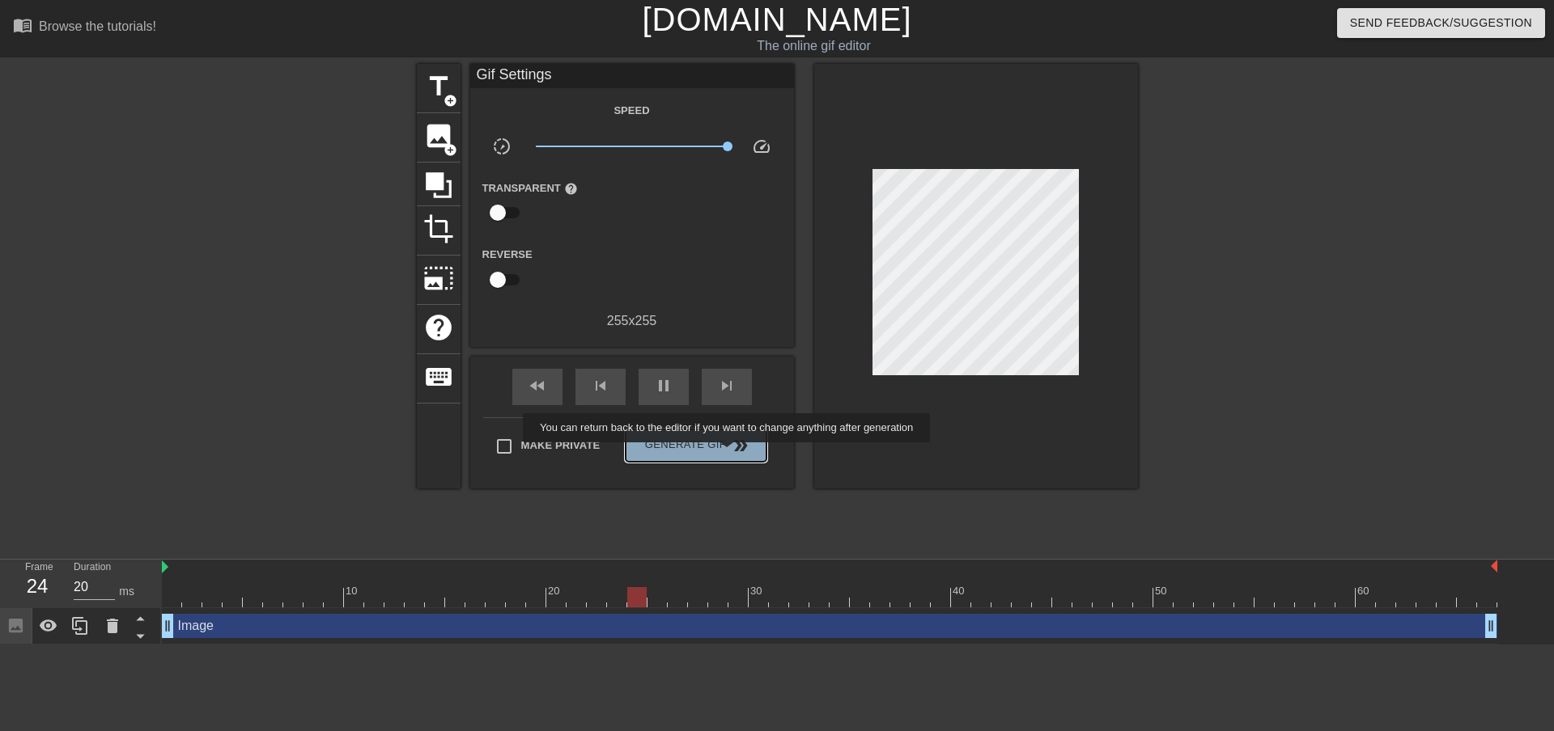
click at [728, 454] on button "Generate Gif double_arrow" at bounding box center [695, 446] width 140 height 32
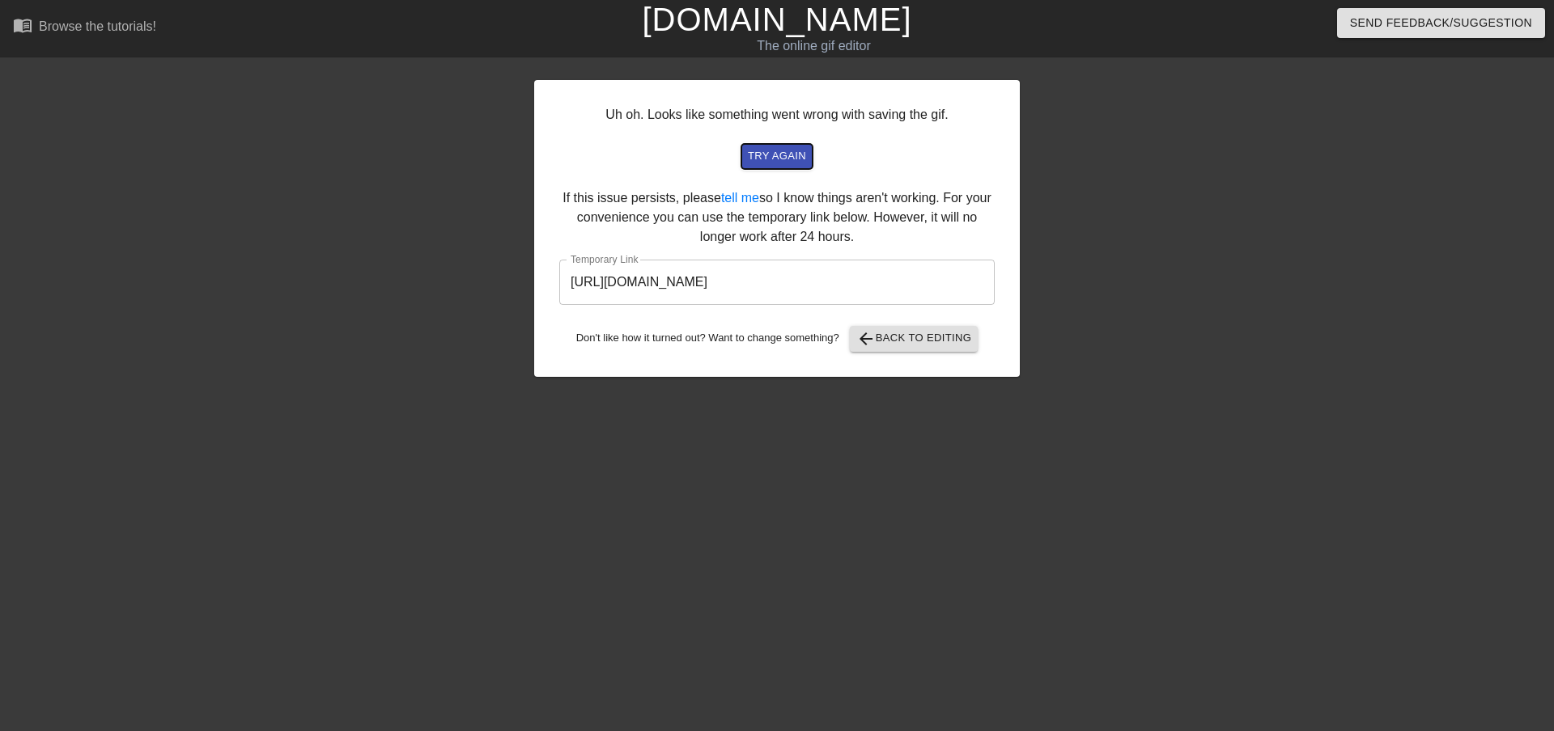
click at [794, 157] on span "try again" at bounding box center [777, 156] width 58 height 19
click at [788, 150] on span "try again" at bounding box center [777, 156] width 58 height 19
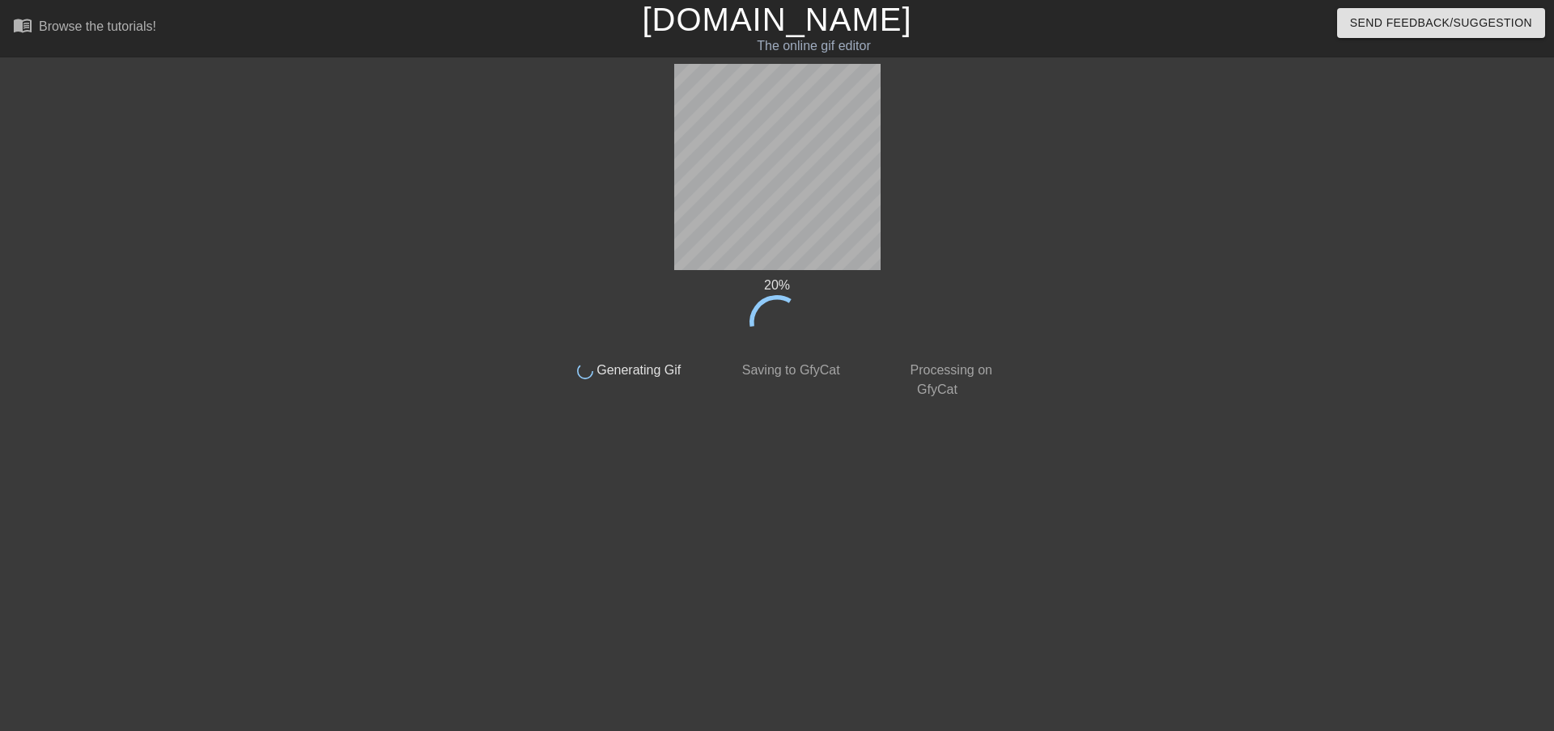
drag, startPoint x: 642, startPoint y: 57, endPoint x: 1264, endPoint y: 388, distance: 703.7
click at [1264, 388] on div "20 % done Generating Gif done Saving to GfyCat done Processing on GfyCat title …" at bounding box center [777, 306] width 1554 height 485
drag, startPoint x: 720, startPoint y: 485, endPoint x: 267, endPoint y: 481, distance: 453.1
drag, startPoint x: 267, startPoint y: 481, endPoint x: 224, endPoint y: 488, distance: 43.4
drag, startPoint x: 224, startPoint y: 488, endPoint x: 214, endPoint y: 510, distance: 24.2
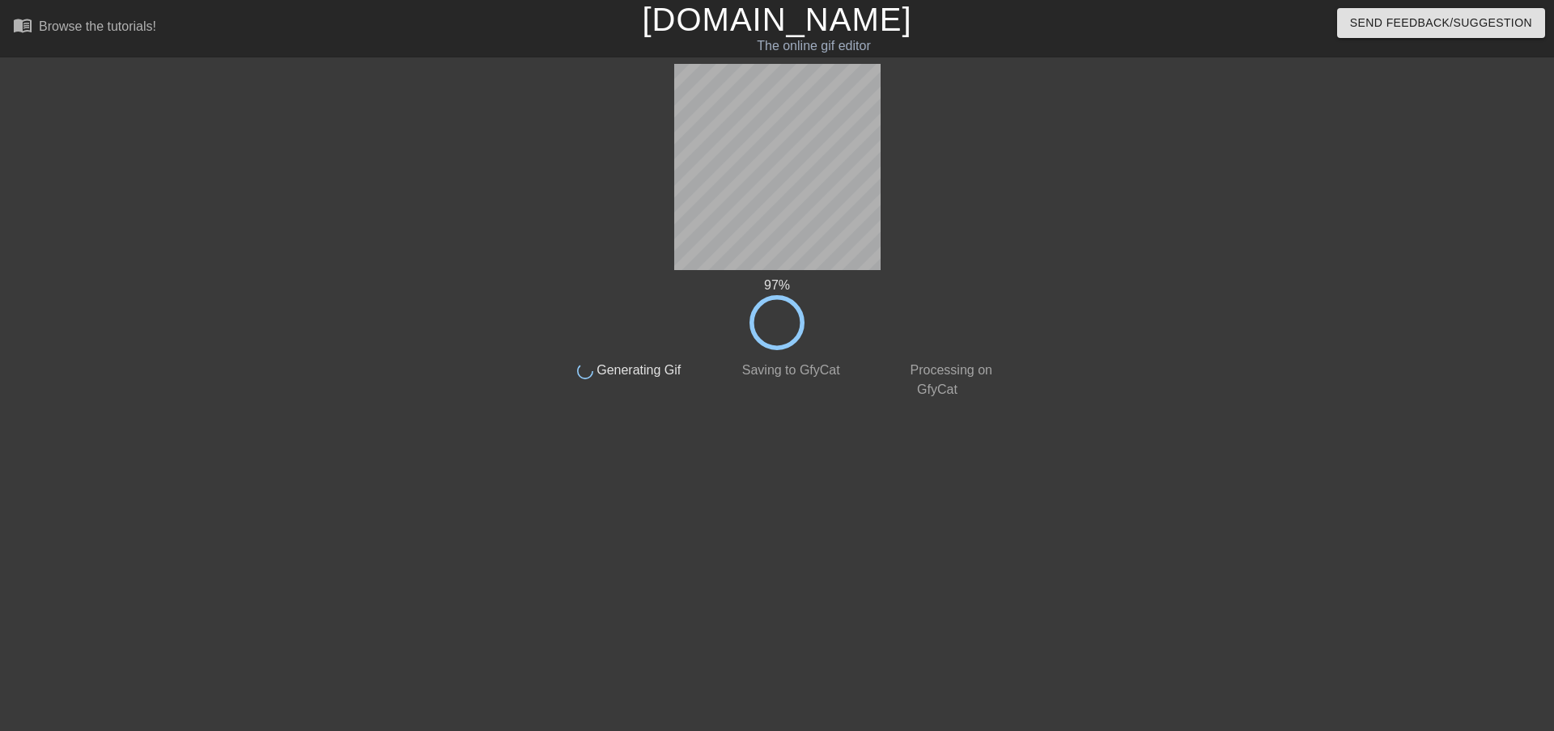
click at [214, 510] on div "97 % done Generating Gif done Saving to GfyCat done Processing on GfyCat title …" at bounding box center [777, 306] width 1554 height 485
click at [202, 532] on div "100 % done Generating Gif done Saving to GfyCat done Processing on GfyCat title…" at bounding box center [777, 306] width 1554 height 485
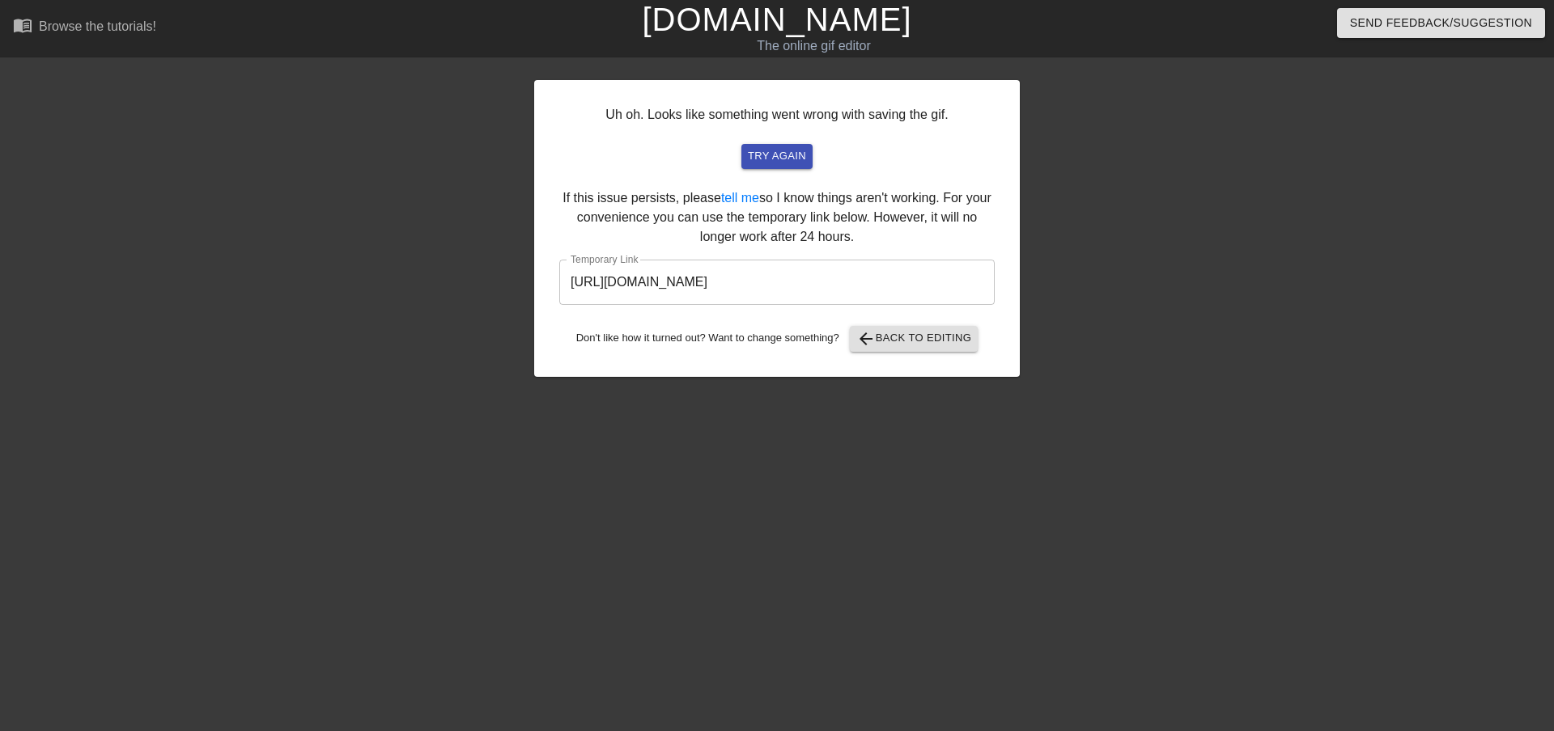
drag, startPoint x: 170, startPoint y: 564, endPoint x: 107, endPoint y: 581, distance: 65.4
click at [107, 557] on html "menu_book Browse the tutorials! [DOMAIN_NAME] The online gif editor Send Feedba…" at bounding box center [777, 278] width 1554 height 557
drag, startPoint x: 836, startPoint y: 283, endPoint x: 480, endPoint y: 284, distance: 356.0
click at [480, 284] on div "Uh oh. Looks like something went wrong with saving the gif. try again If this i…" at bounding box center [777, 306] width 1554 height 485
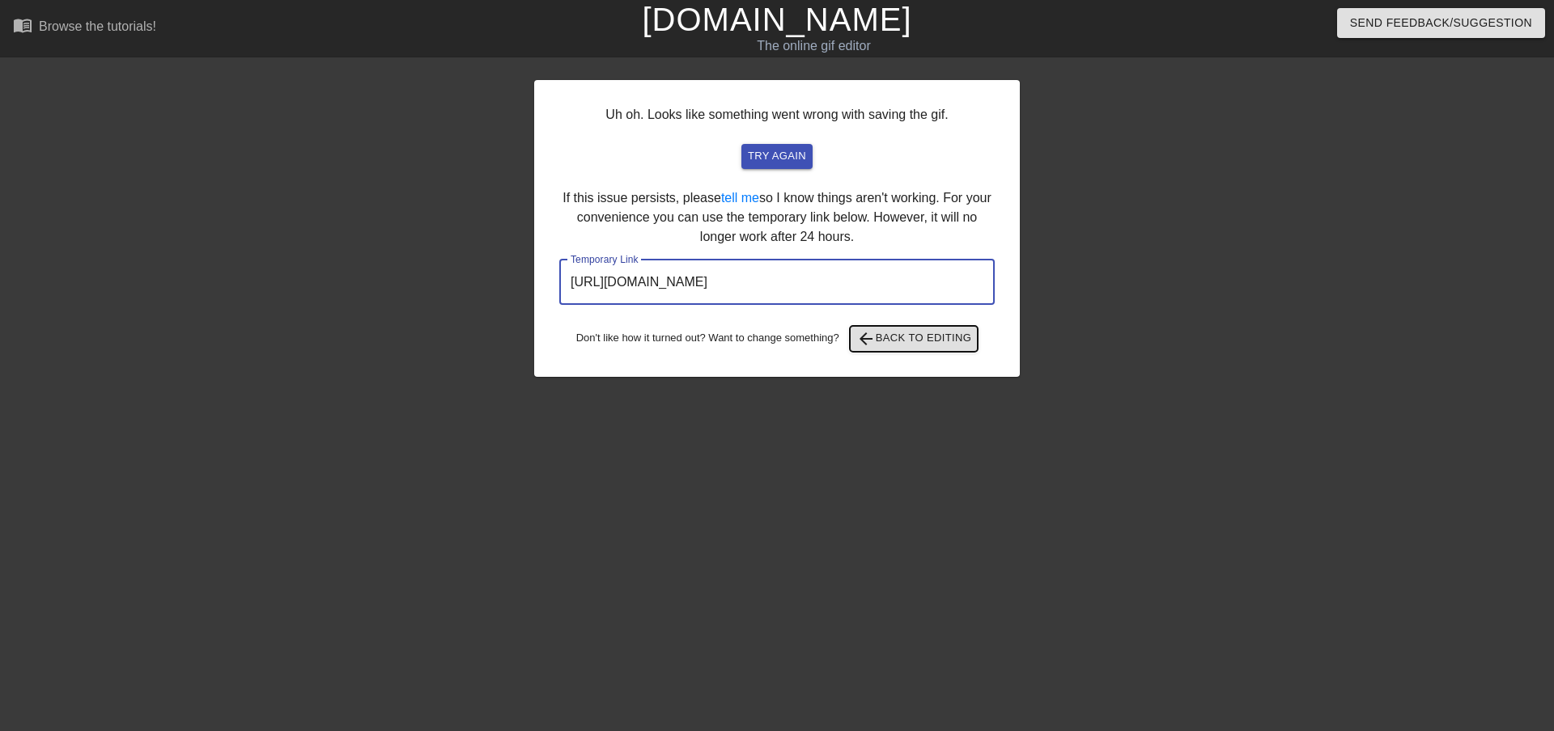
click at [894, 340] on span "arrow_back Back to Editing" at bounding box center [914, 338] width 116 height 19
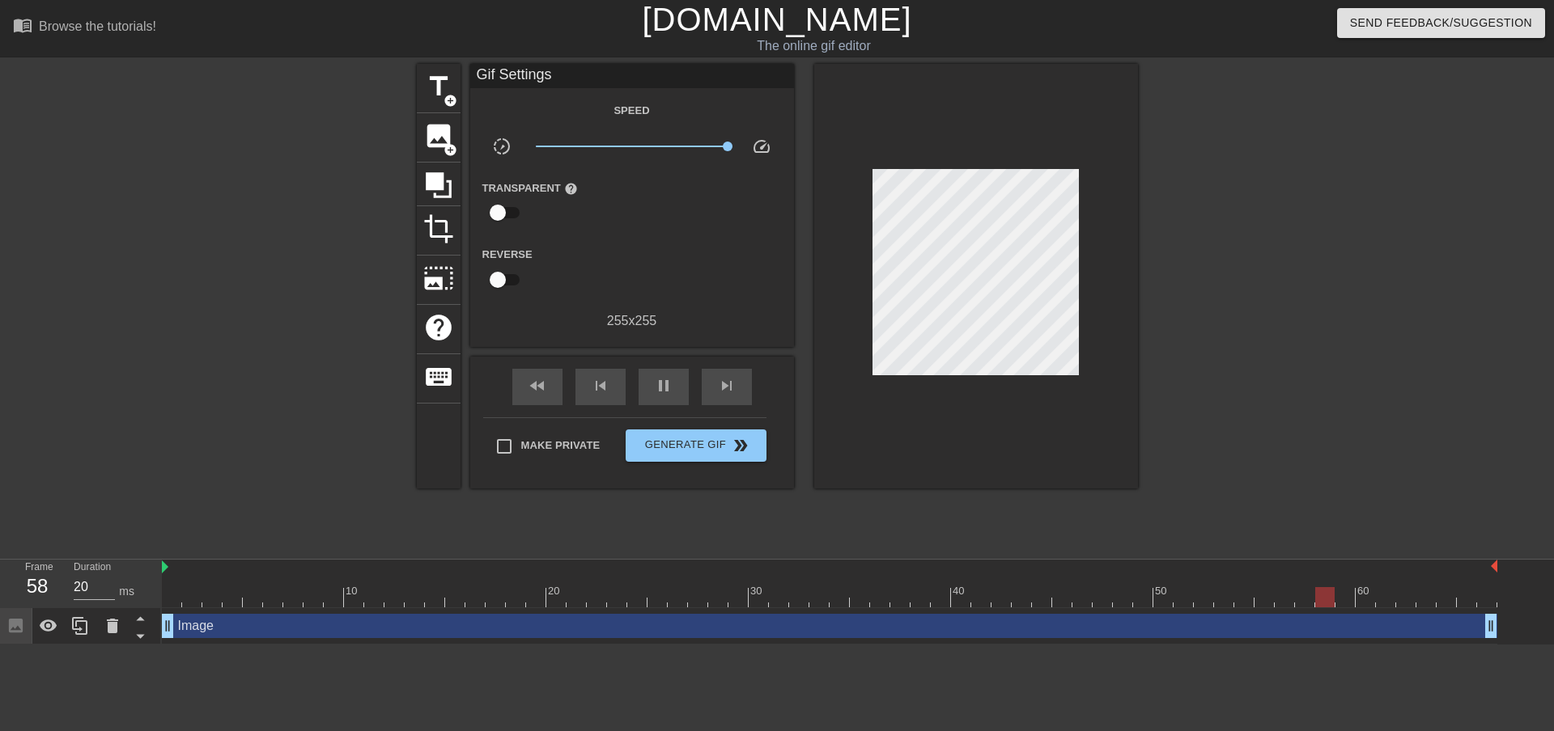
drag, startPoint x: 990, startPoint y: 142, endPoint x: 210, endPoint y: 407, distance: 824.7
click at [210, 407] on div at bounding box center [276, 306] width 243 height 485
click at [511, 444] on input "Make Private" at bounding box center [504, 447] width 34 height 34
checkbox input "true"
click at [719, 430] on button "Generate Gif double_arrow" at bounding box center [695, 446] width 140 height 32
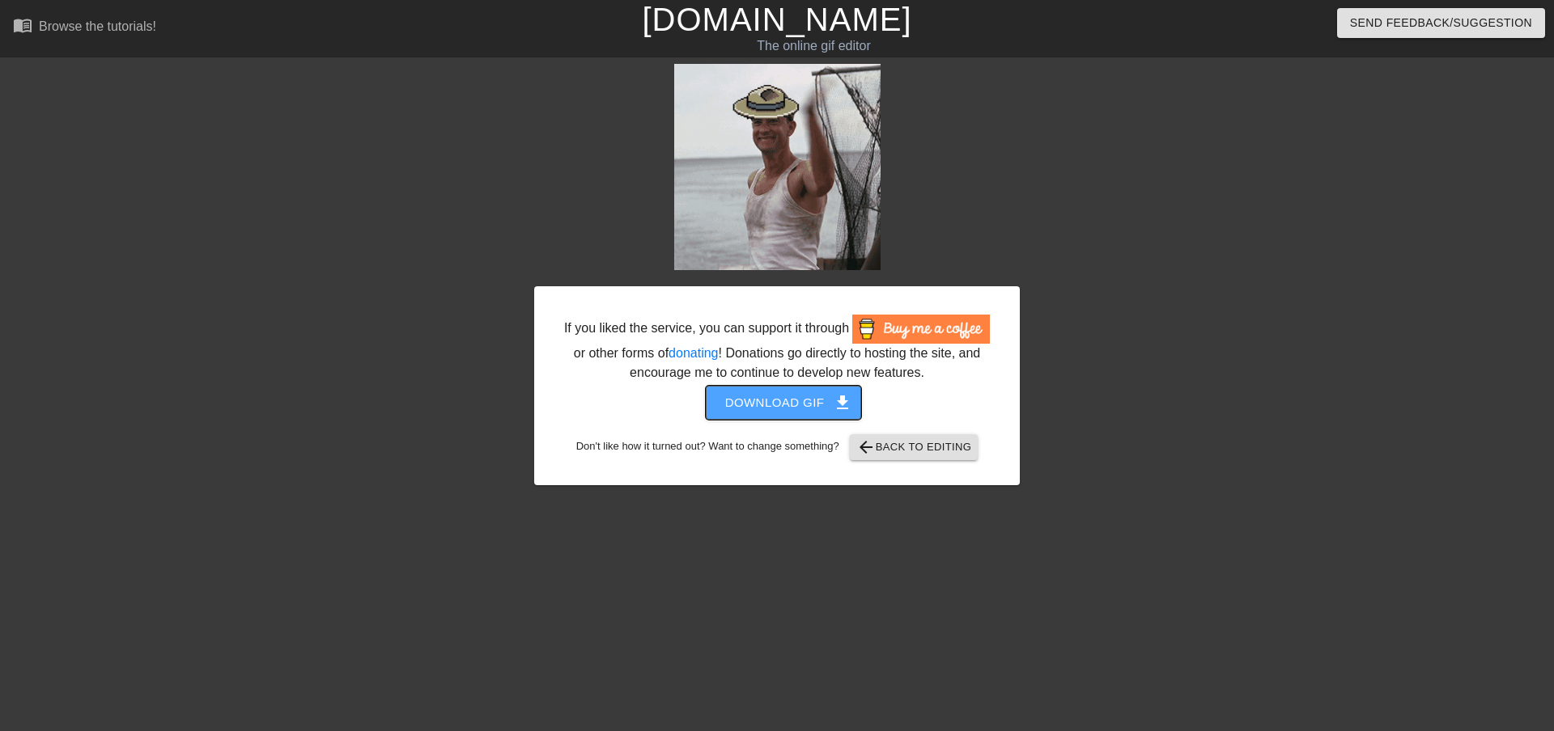
click at [779, 396] on span "Download gif get_app" at bounding box center [783, 402] width 117 height 21
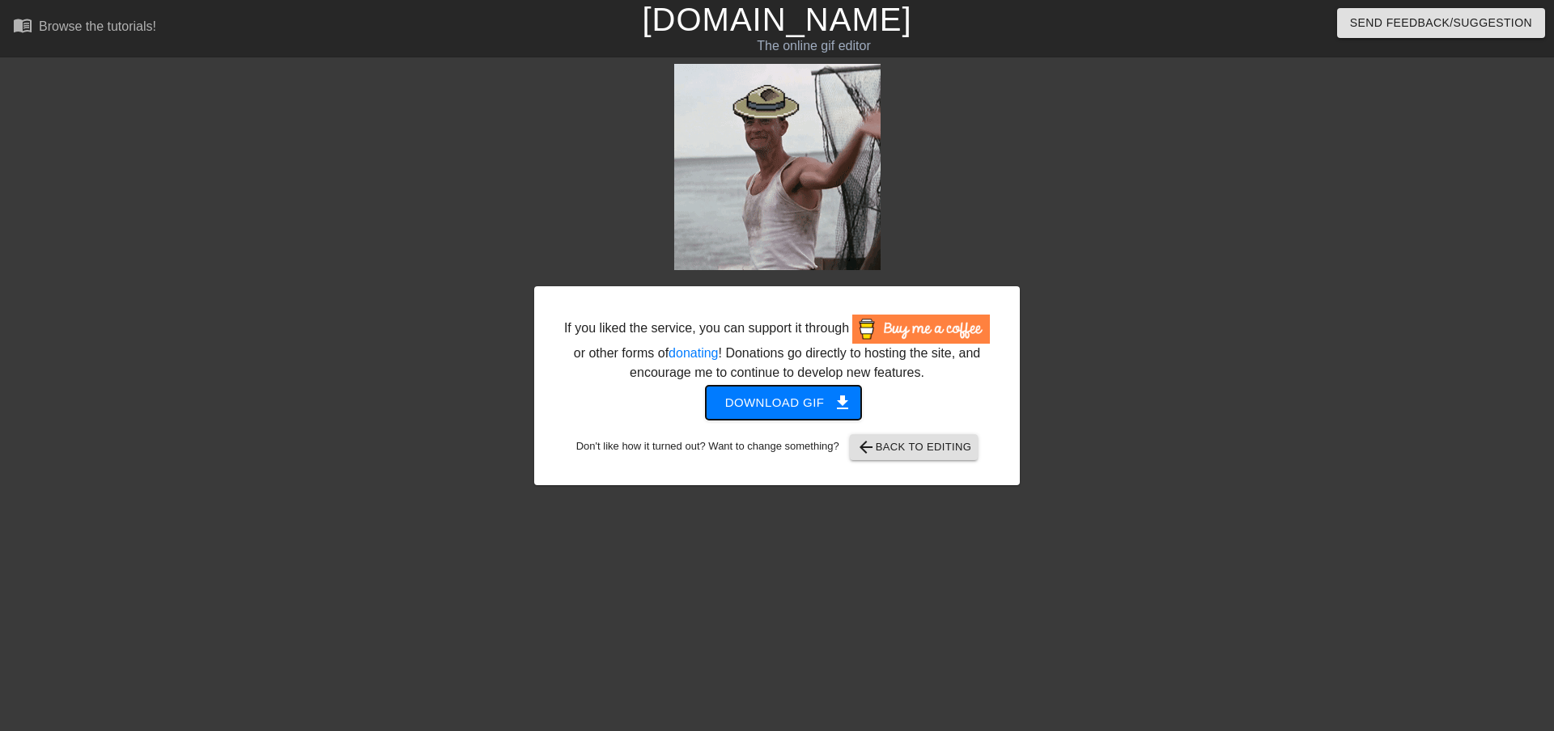
drag, startPoint x: 816, startPoint y: 395, endPoint x: 774, endPoint y: 408, distance: 43.2
click at [774, 408] on span "Download gif get_app" at bounding box center [783, 402] width 117 height 21
